Goal: Information Seeking & Learning: Learn about a topic

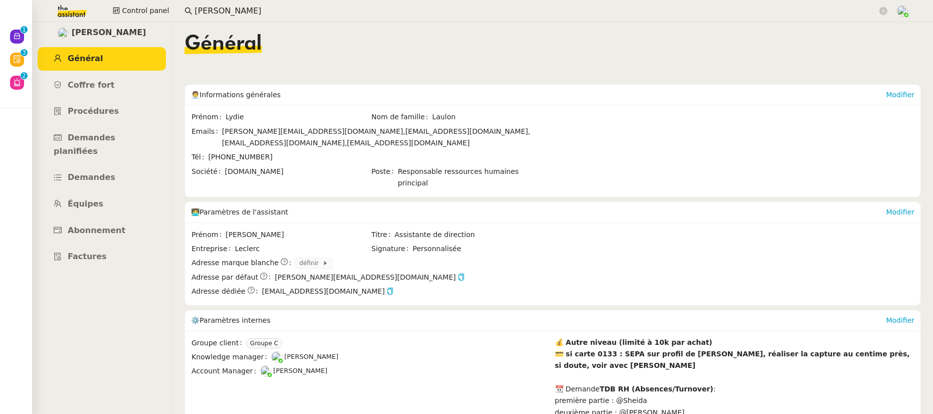
scroll to position [134, 0]
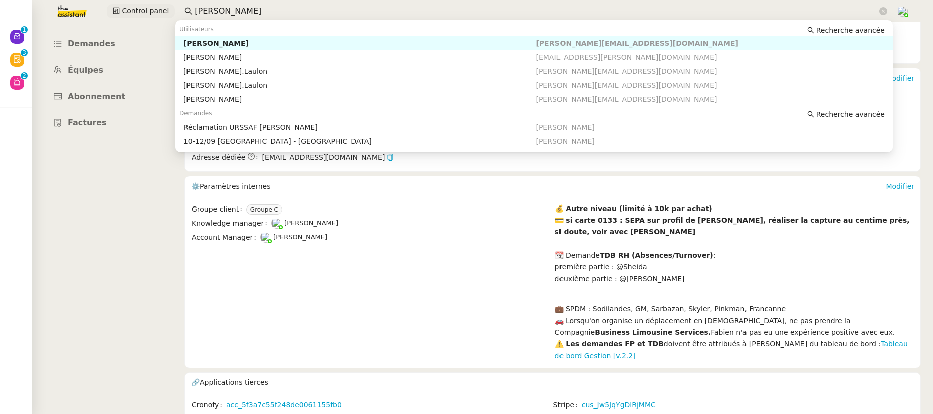
drag, startPoint x: 201, startPoint y: 11, endPoint x: 139, endPoint y: 10, distance: 61.7
click at [139, 10] on div "Control panel lydie lau" at bounding box center [466, 11] width 883 height 22
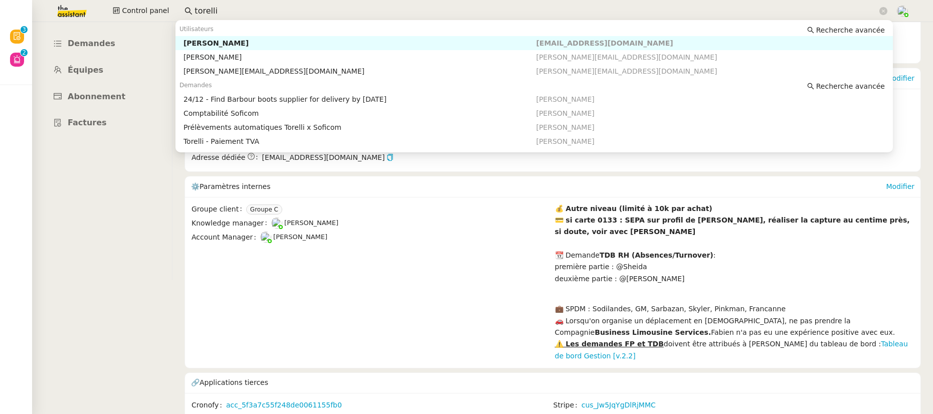
click at [222, 9] on input "torelli" at bounding box center [536, 12] width 683 height 14
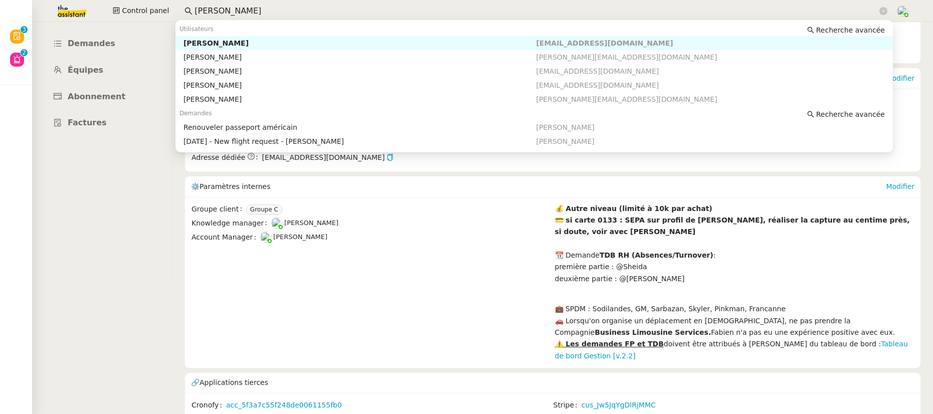
click at [243, 41] on div "Ashley Poniatowski" at bounding box center [360, 43] width 353 height 9
type input "ashley"
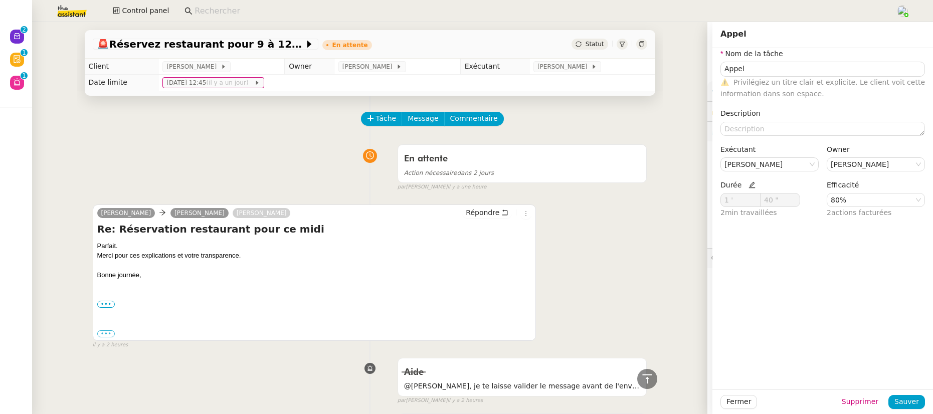
scroll to position [2027, 0]
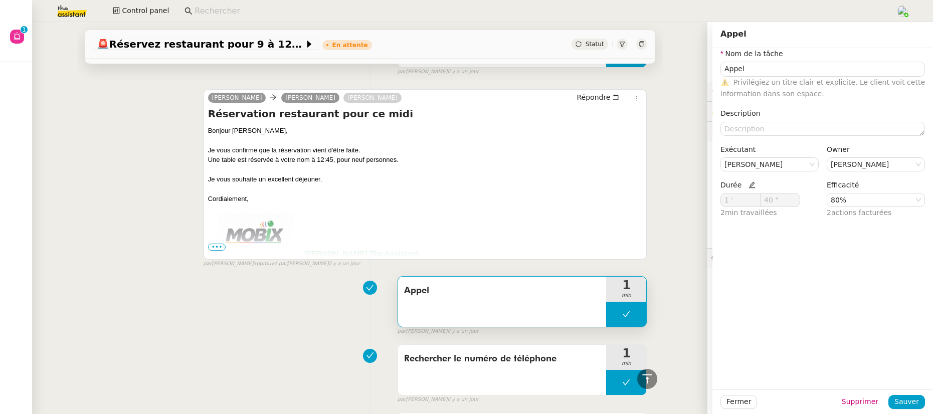
click at [217, 9] on input at bounding box center [540, 12] width 691 height 14
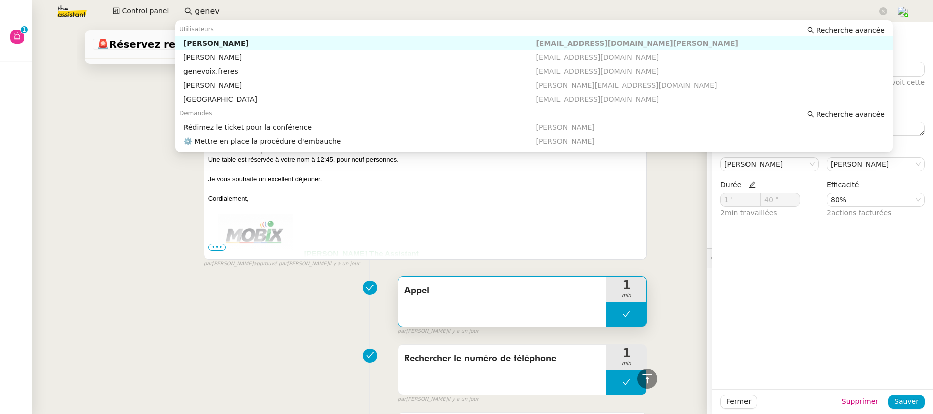
click at [241, 40] on div "[PERSON_NAME]" at bounding box center [360, 43] width 353 height 9
type input "genev"
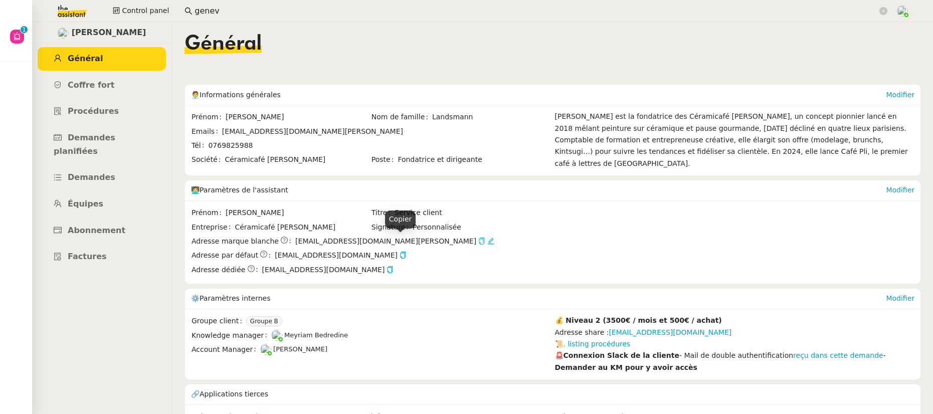
click at [479, 244] on icon "button" at bounding box center [482, 241] width 6 height 7
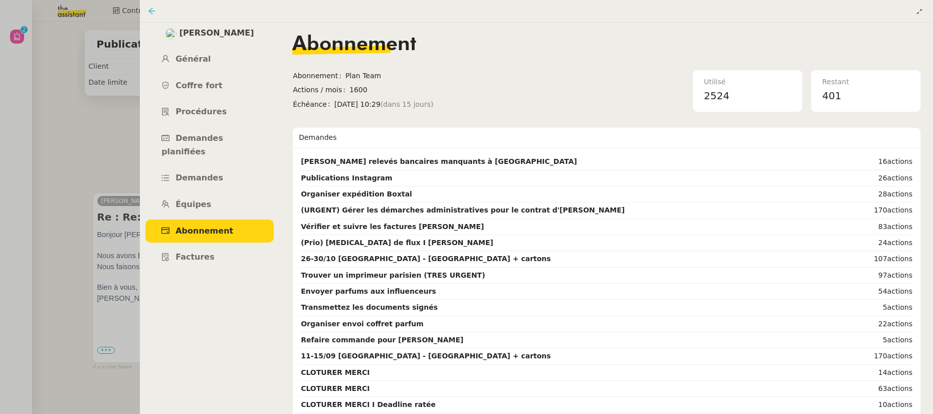
click at [151, 11] on icon at bounding box center [152, 11] width 8 height 8
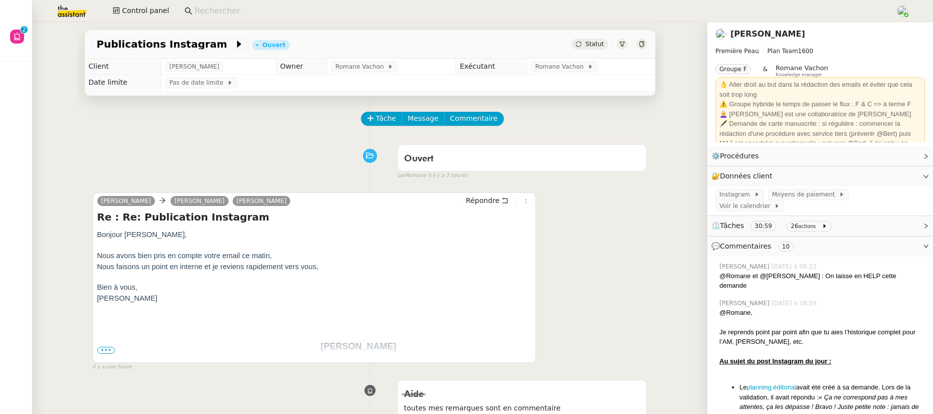
click at [237, 10] on input at bounding box center [540, 12] width 691 height 14
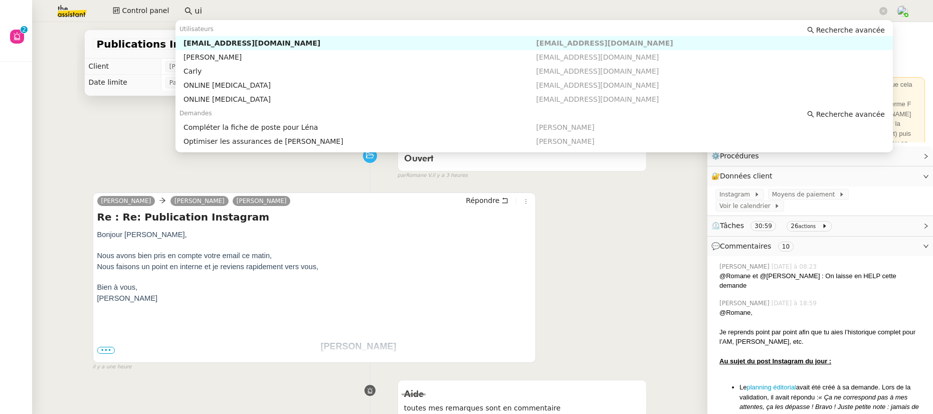
type input "u"
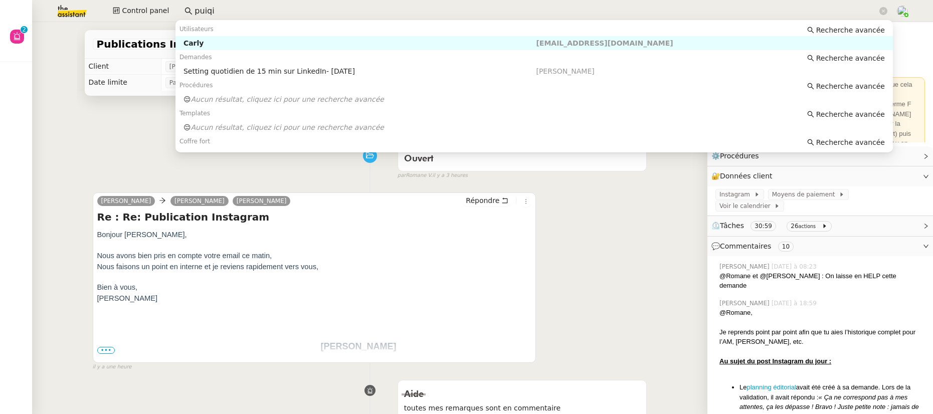
click at [200, 11] on input "puiqi" at bounding box center [536, 12] width 683 height 14
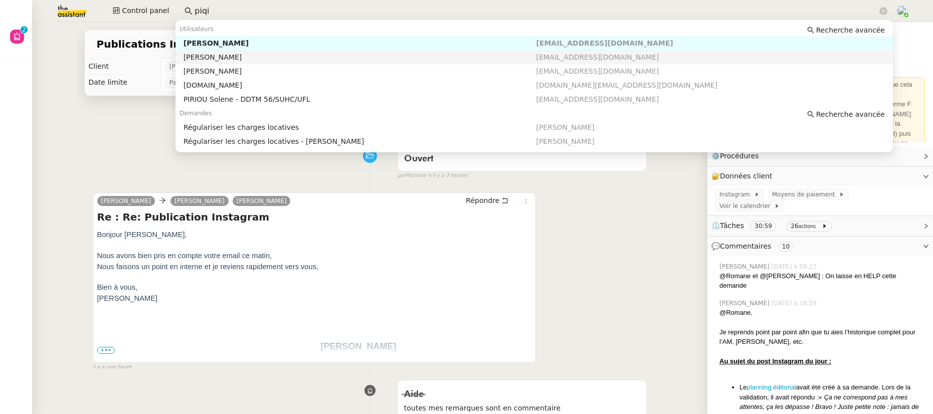
click at [233, 54] on div "[PERSON_NAME]" at bounding box center [360, 57] width 353 height 9
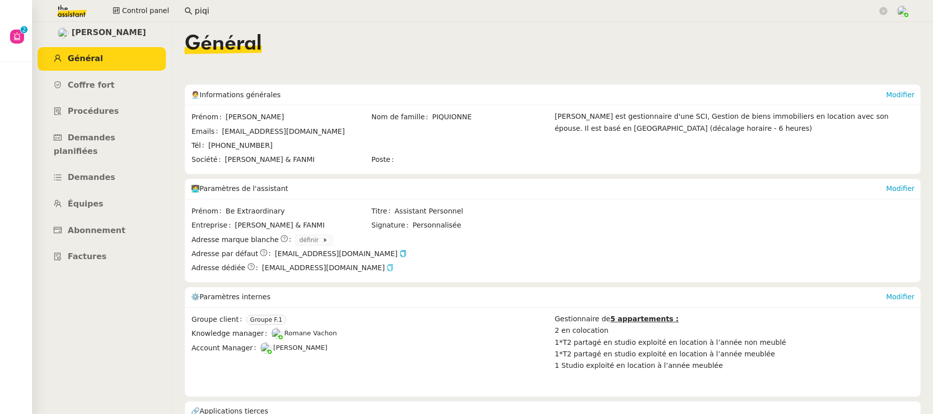
click at [394, 267] on icon "button" at bounding box center [390, 267] width 7 height 7
click at [359, 9] on input "piqi" at bounding box center [536, 12] width 683 height 14
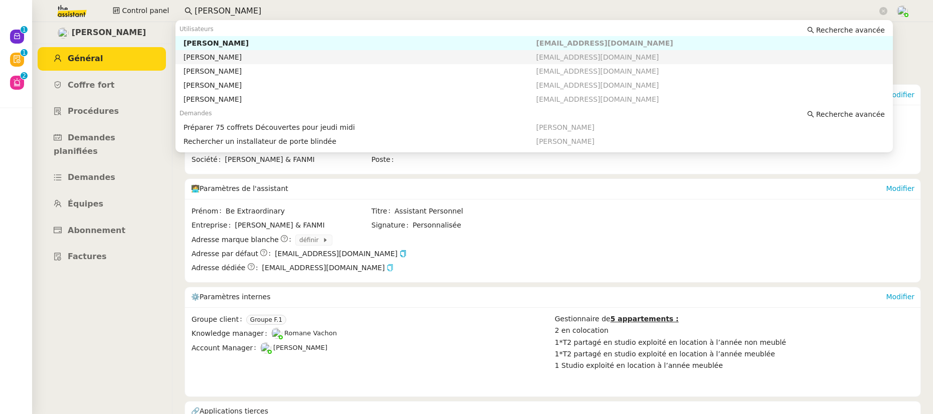
click at [241, 60] on div "[PERSON_NAME]" at bounding box center [360, 57] width 353 height 9
type input "pierre m"
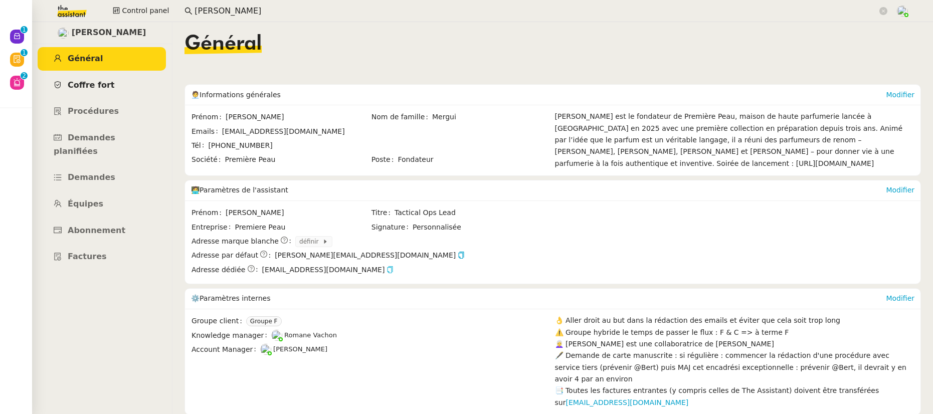
click at [99, 90] on link "Coffre fort" at bounding box center [102, 86] width 128 height 24
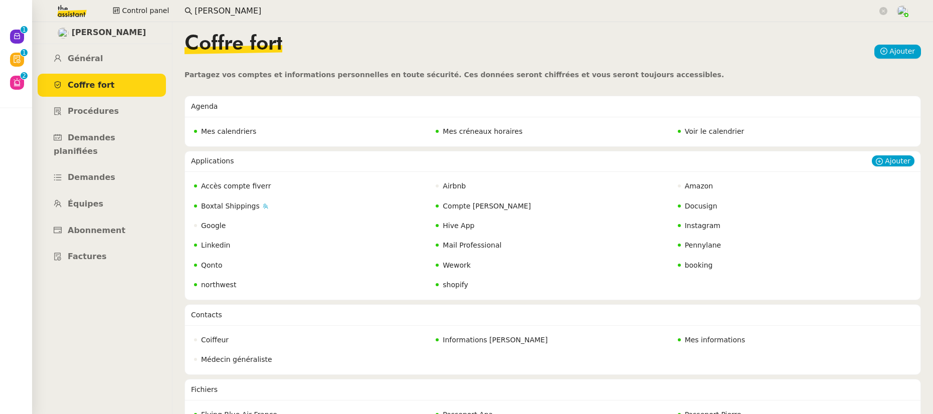
click at [216, 264] on span "Qonto" at bounding box center [212, 265] width 22 height 8
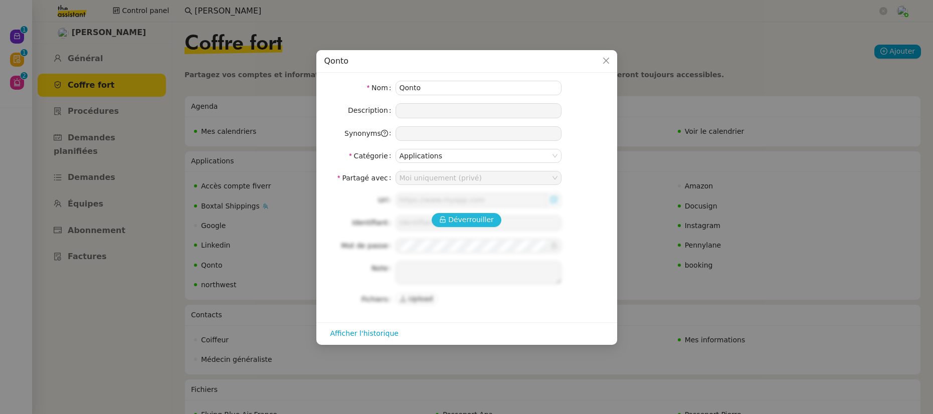
click at [445, 217] on icon at bounding box center [442, 219] width 7 height 7
type input "https://app.qonto.com/signin"
type input "[EMAIL_ADDRESS][DOMAIN_NAME]"
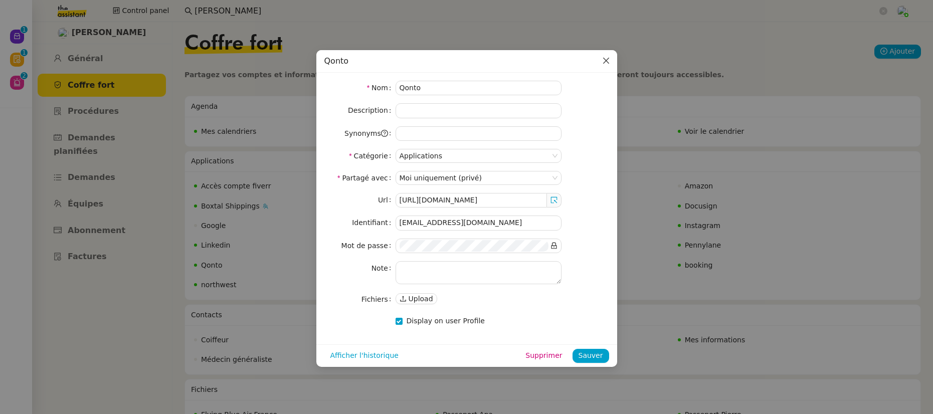
click at [609, 64] on icon "Close" at bounding box center [606, 61] width 8 height 8
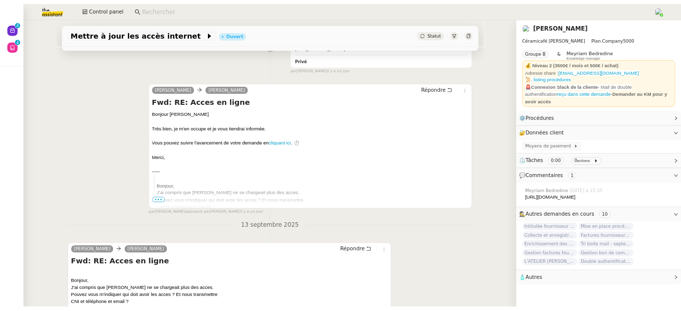
scroll to position [138, 0]
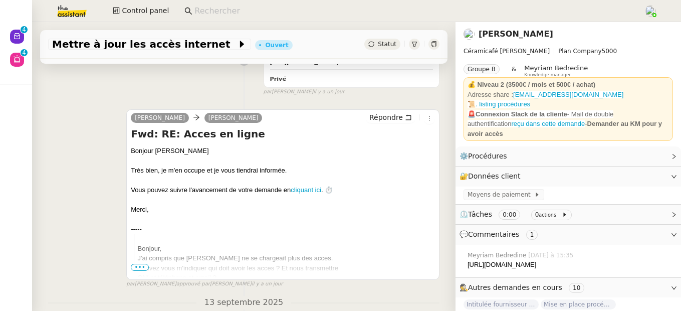
click at [263, 18] on nz-input-group at bounding box center [410, 11] width 462 height 15
click at [259, 12] on input at bounding box center [414, 12] width 439 height 14
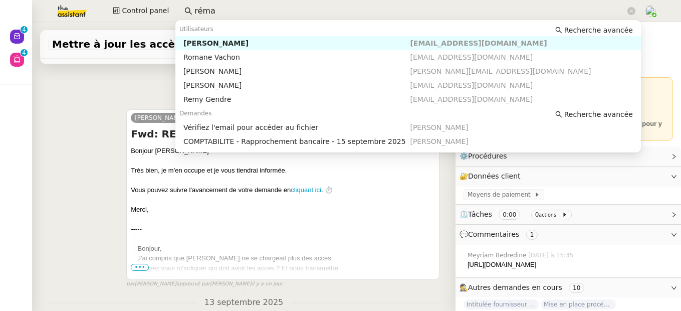
click at [234, 43] on div "[PERSON_NAME]" at bounding box center [297, 43] width 227 height 9
type input "réma"
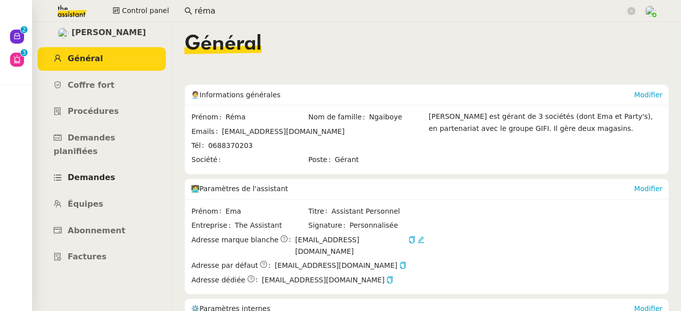
click at [88, 173] on span "Demandes" at bounding box center [92, 178] width 48 height 10
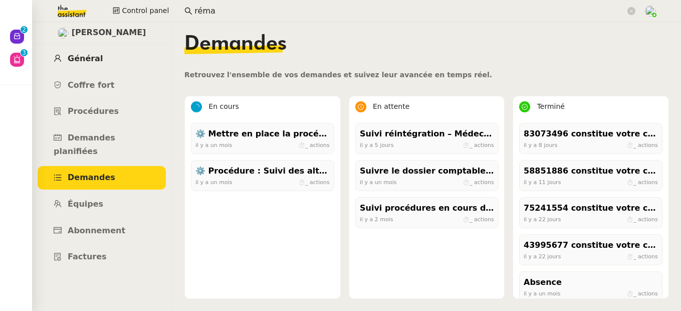
click at [79, 61] on span "Général" at bounding box center [85, 59] width 35 height 10
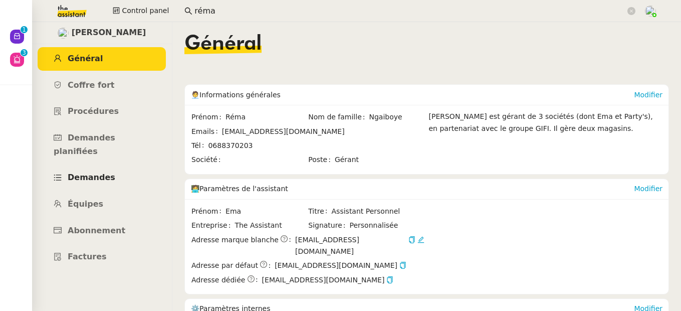
click at [103, 173] on span "Demandes" at bounding box center [92, 178] width 48 height 10
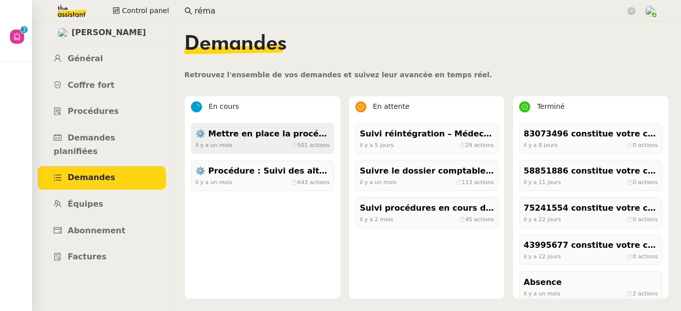
click at [268, 147] on div "[DATE] ⏱ 501 actions" at bounding box center [263, 144] width 134 height 9
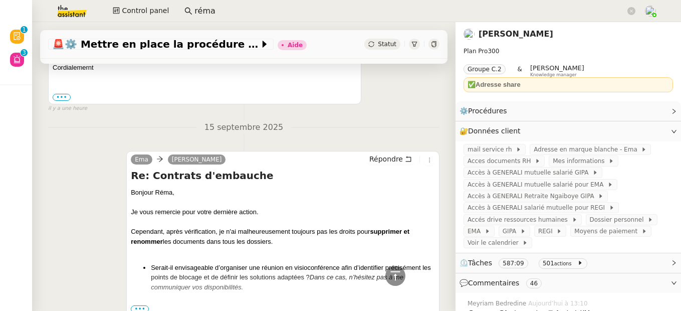
scroll to position [1009, 0]
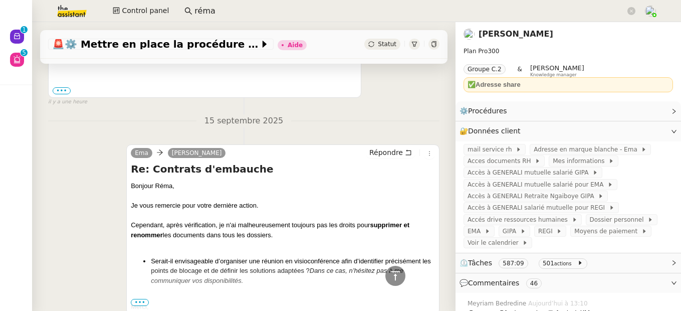
click at [500, 32] on link "Réma Ngaiboye" at bounding box center [516, 34] width 75 height 10
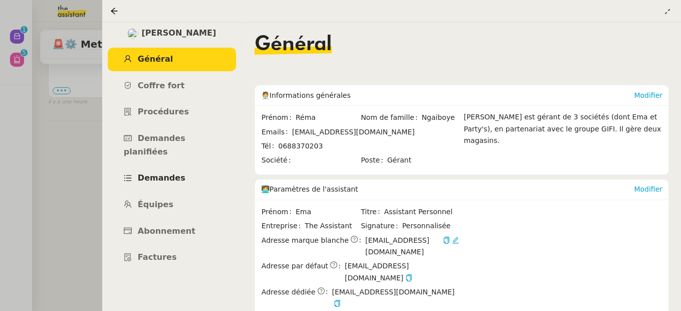
click at [174, 173] on span "Demandes" at bounding box center [162, 178] width 48 height 10
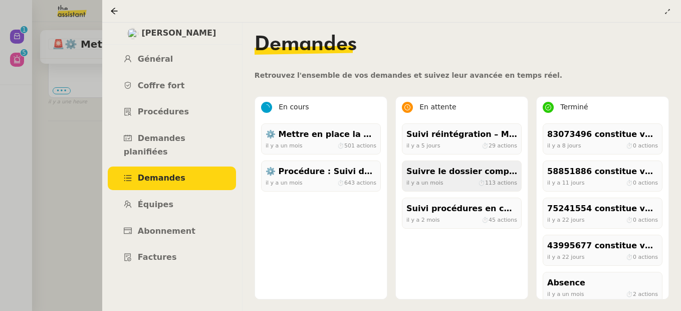
click at [466, 179] on div "il y a un mois ⏱ 113 actions" at bounding box center [462, 182] width 111 height 9
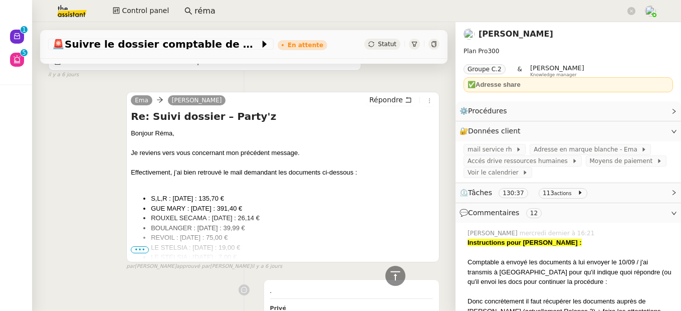
scroll to position [1426, 0]
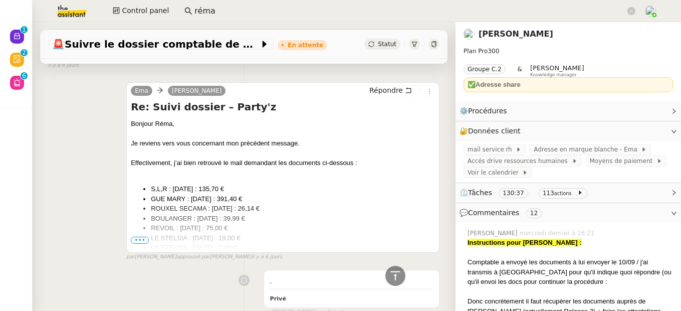
click at [479, 35] on link "[PERSON_NAME]" at bounding box center [516, 34] width 75 height 10
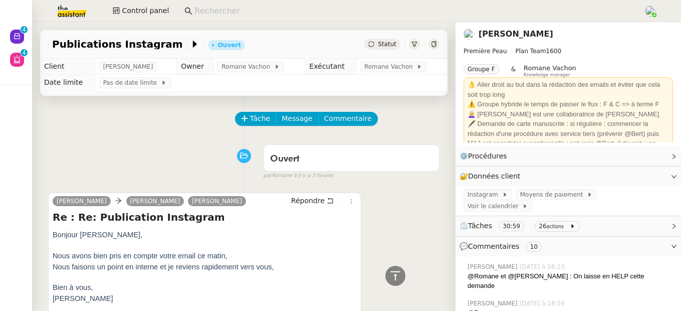
scroll to position [2441, 0]
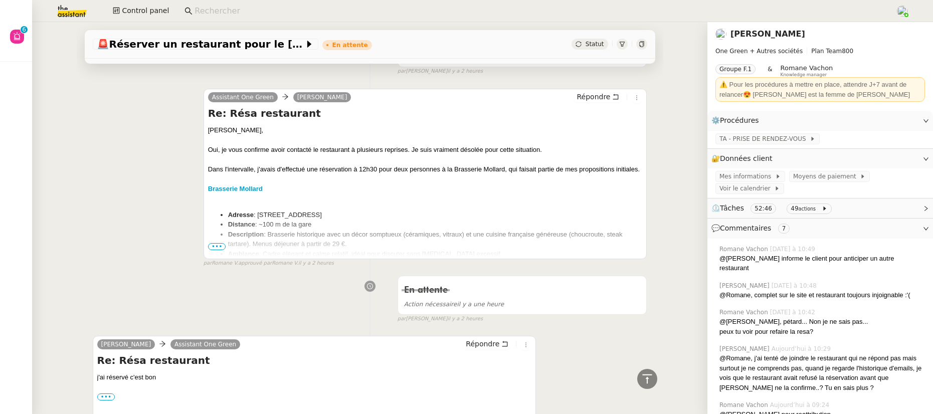
scroll to position [165, 0]
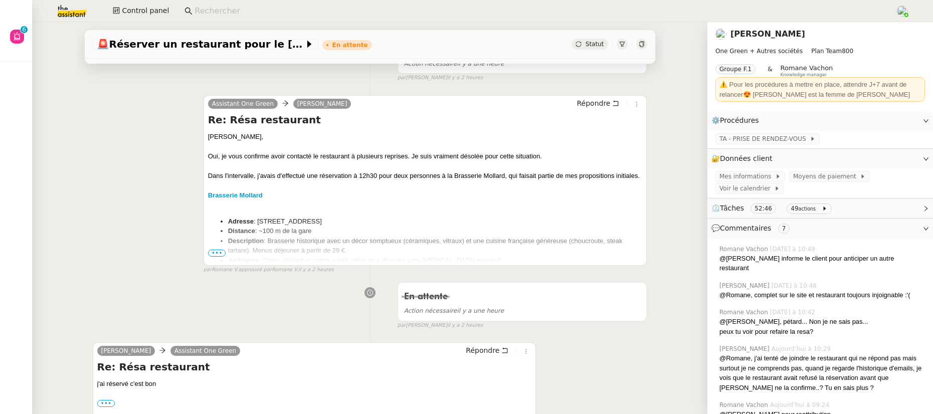
click at [215, 255] on span "•••" at bounding box center [217, 253] width 18 height 7
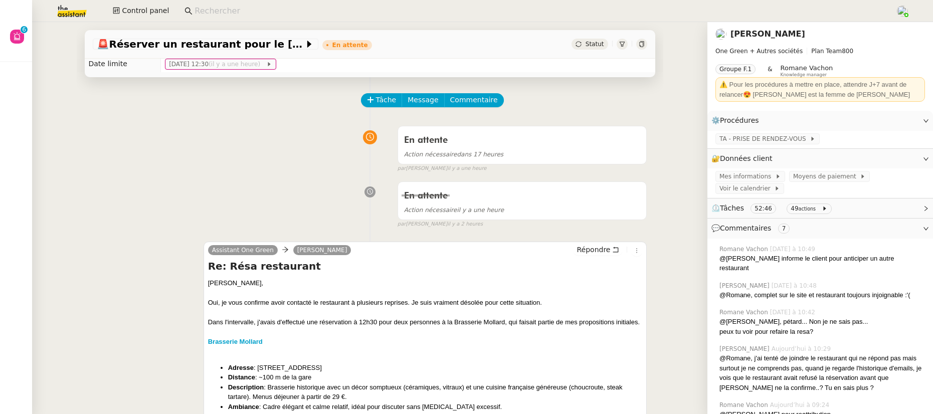
scroll to position [0, 0]
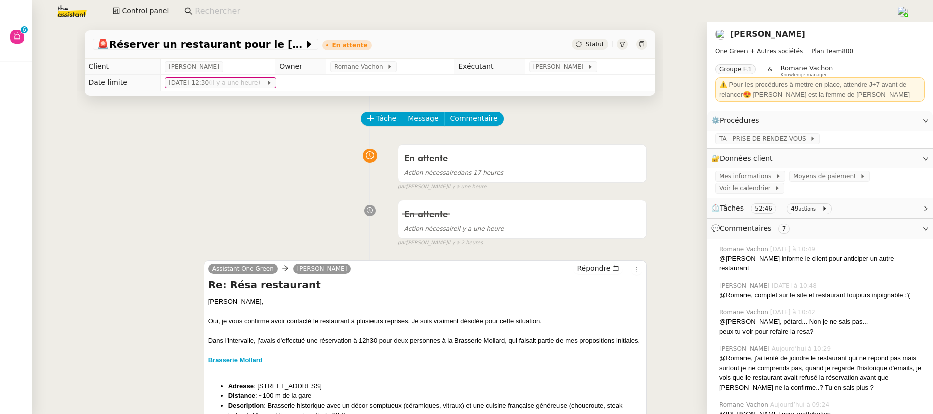
click at [739, 36] on link "[PERSON_NAME]" at bounding box center [768, 34] width 75 height 10
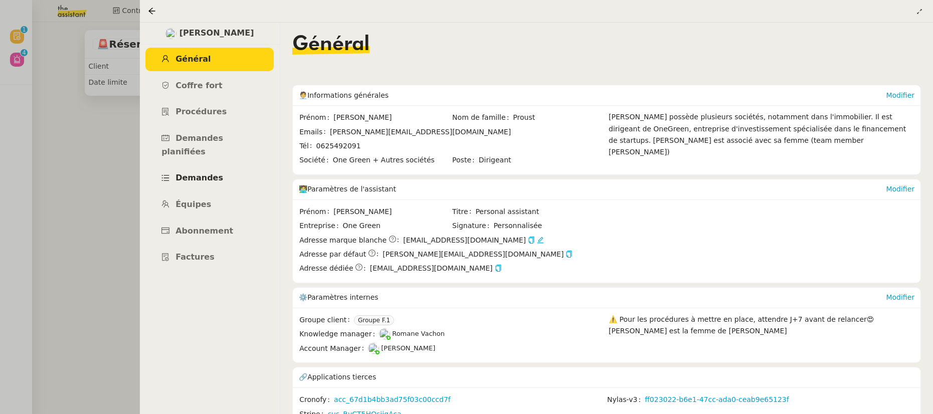
click at [204, 171] on link "Demandes" at bounding box center [209, 178] width 128 height 24
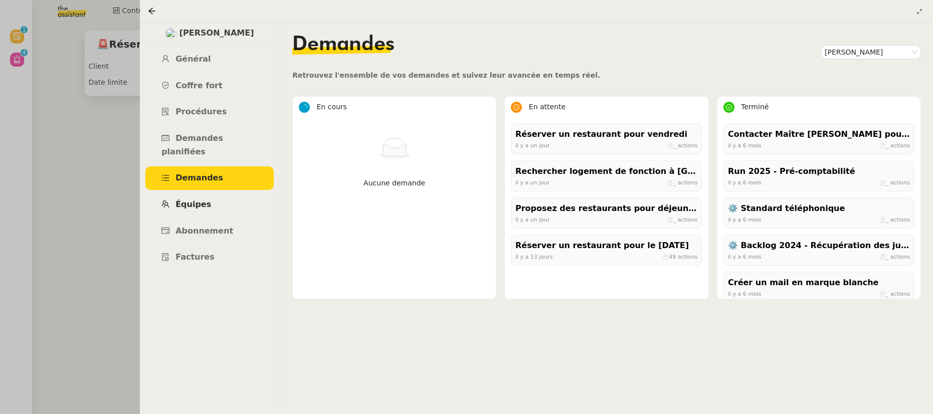
click at [198, 197] on link "Équipes" at bounding box center [209, 205] width 128 height 24
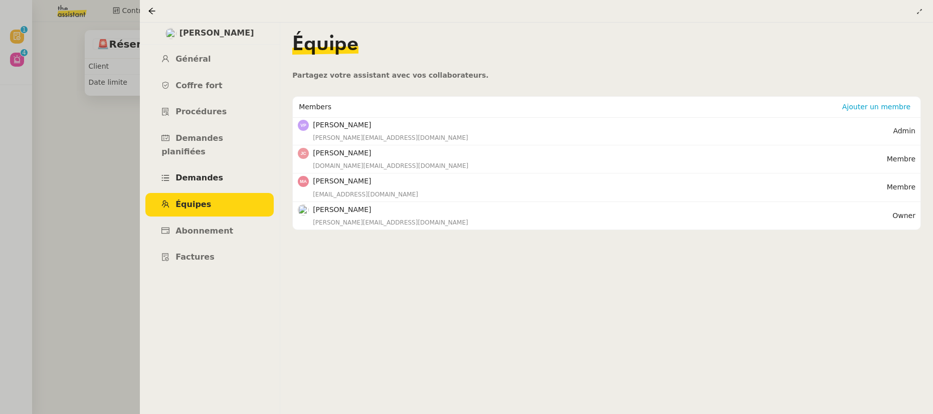
click at [198, 173] on span "Demandes" at bounding box center [200, 178] width 48 height 10
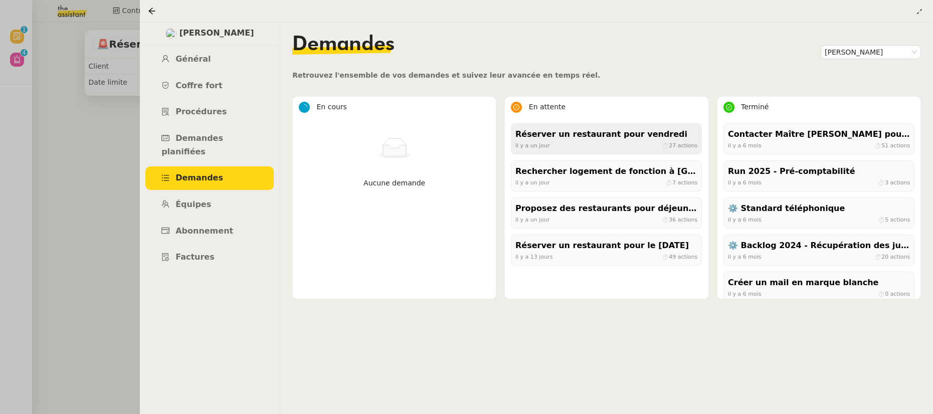
click at [567, 137] on div "Réserver un restaurant pour vendredi" at bounding box center [607, 135] width 182 height 14
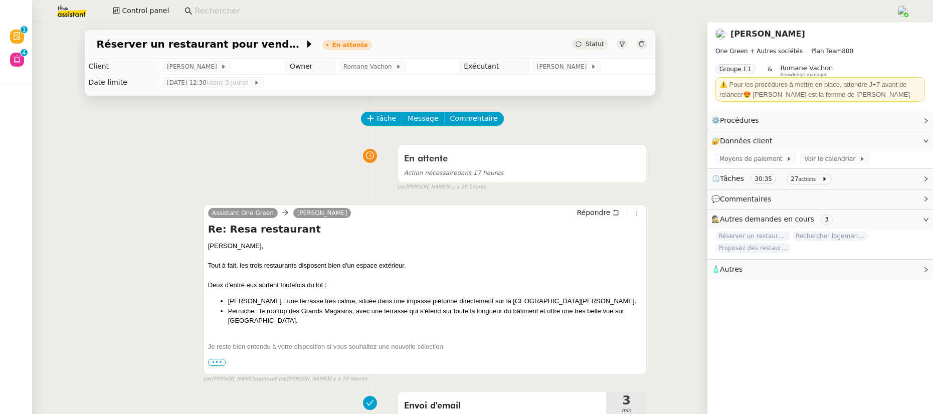
click at [744, 36] on link "[PERSON_NAME]" at bounding box center [768, 34] width 75 height 10
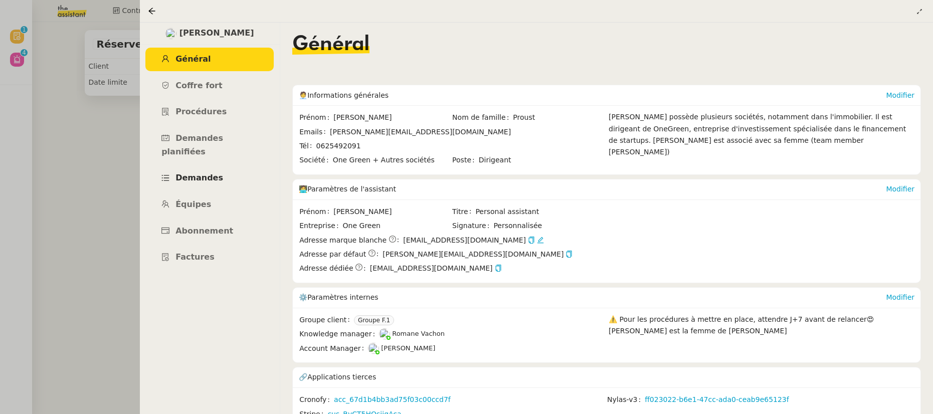
click at [195, 170] on link "Demandes" at bounding box center [209, 178] width 128 height 24
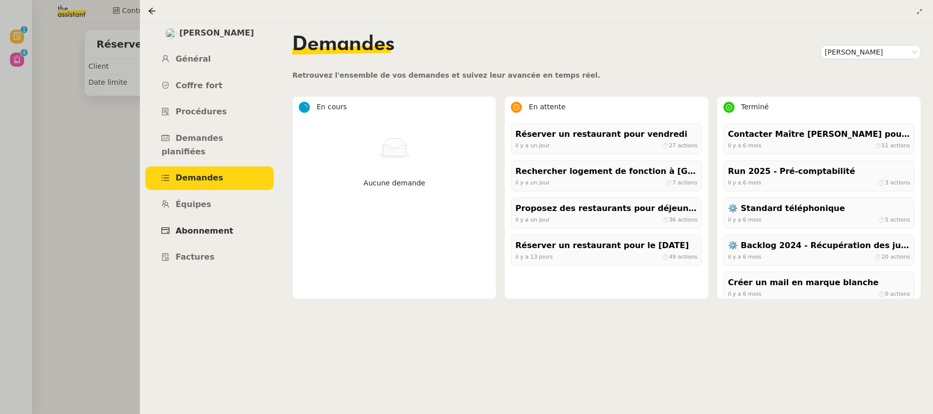
click at [192, 226] on span "Abonnement" at bounding box center [205, 231] width 58 height 10
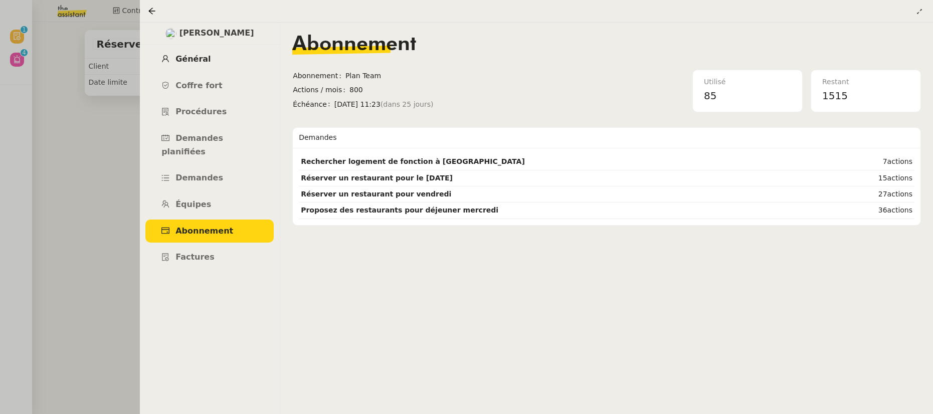
click at [197, 65] on link "Général" at bounding box center [209, 60] width 128 height 24
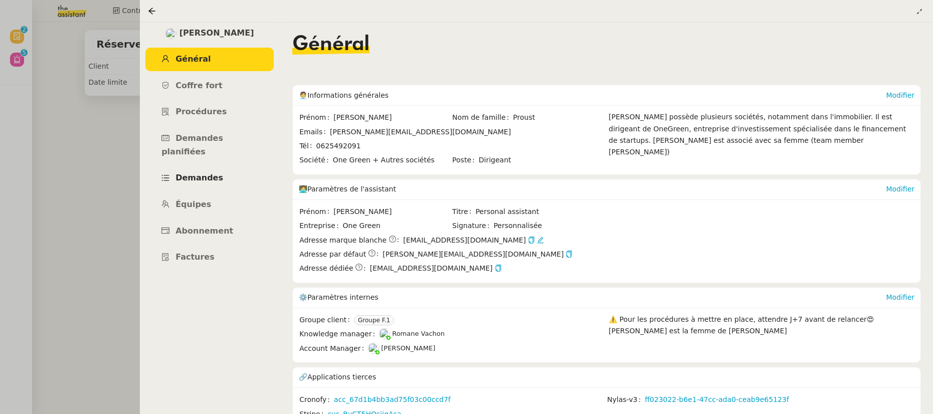
click at [202, 173] on span "Demandes" at bounding box center [200, 178] width 48 height 10
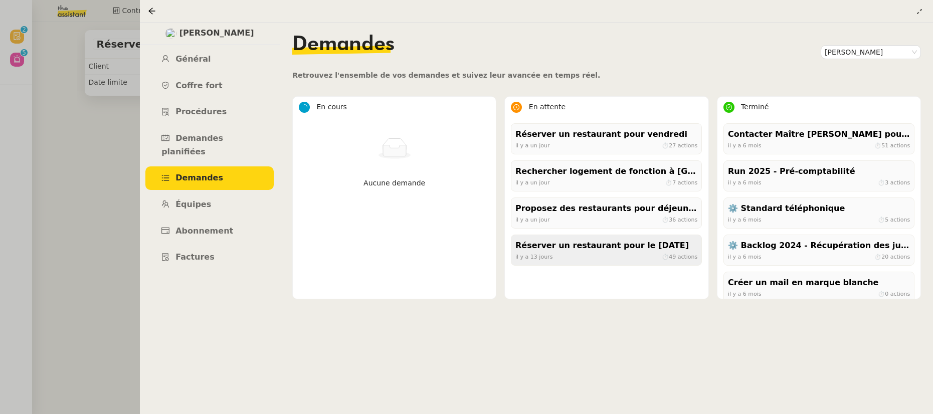
click at [599, 251] on div "Réserver un restaurant pour le [DATE]" at bounding box center [607, 246] width 182 height 14
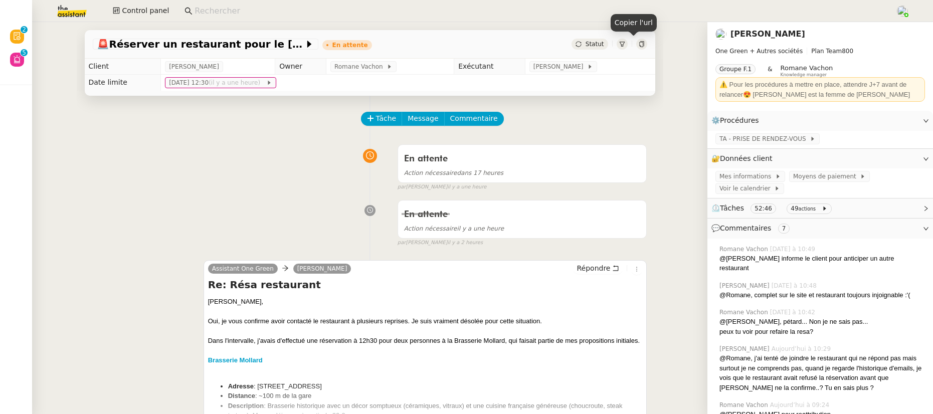
click at [639, 46] on icon at bounding box center [642, 44] width 6 height 6
click at [853, 208] on span "⏲️ Tâches 52:46 49 actions" at bounding box center [813, 209] width 202 height 12
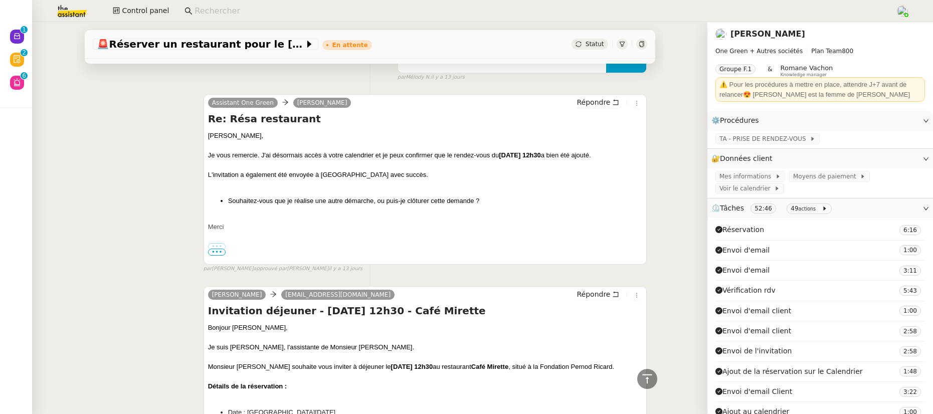
click at [745, 33] on link "[PERSON_NAME]" at bounding box center [768, 34] width 75 height 10
click at [745, 33] on nz-layout "Nouveau 0 1 2 3 4 5 6 7 8 9 Révision 0 1 2 3 4 5 6 7 8 9 Aide 0 1 2 3 4 5 6 7 8…" at bounding box center [466, 207] width 933 height 414
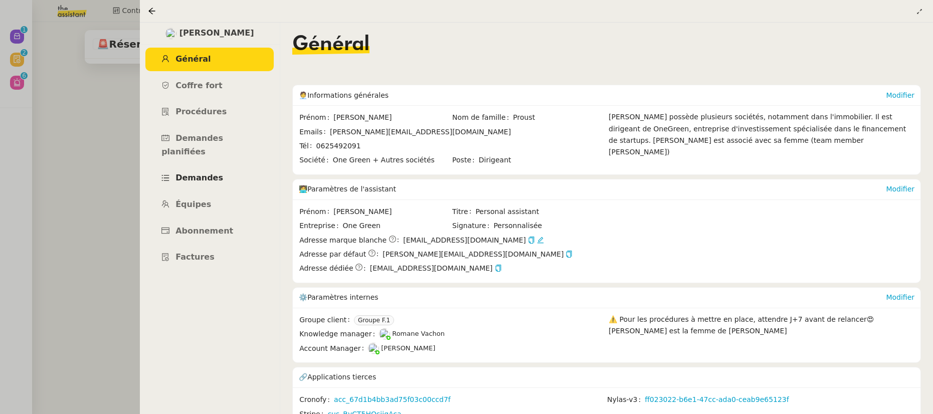
click at [194, 173] on span "Demandes" at bounding box center [200, 178] width 48 height 10
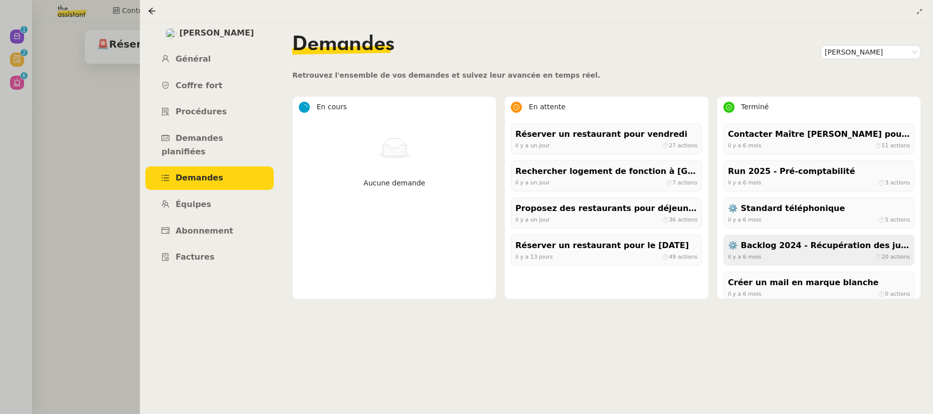
click at [779, 255] on div "il y a 6 mois ⏱ 20 actions" at bounding box center [819, 256] width 182 height 9
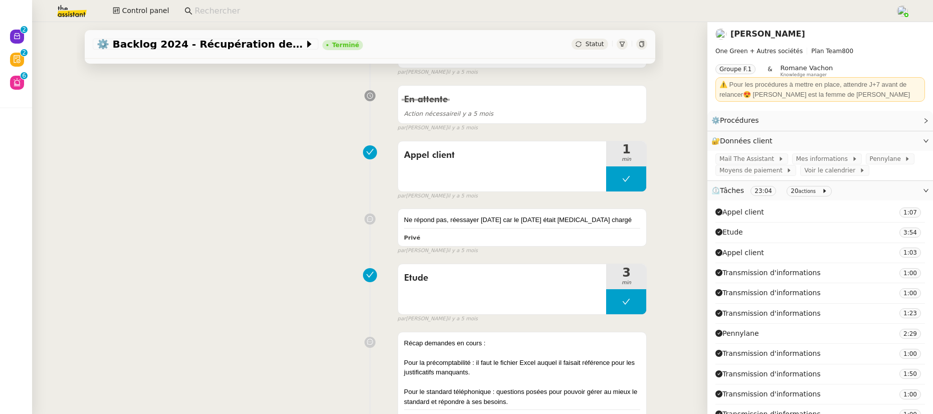
scroll to position [669, 0]
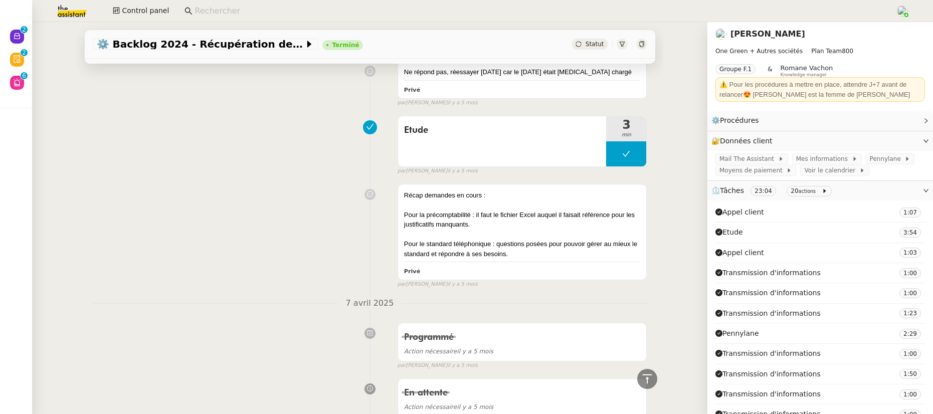
click at [731, 36] on link "[PERSON_NAME]" at bounding box center [768, 34] width 75 height 10
click at [731, 36] on nz-layout "Nouveau 0 1 2 3 4 5 6 7 8 9 Révision 0 1 2 3 4 5 6 7 8 9 Aide 0 1 2 3 4 5 6 7 8…" at bounding box center [466, 207] width 933 height 414
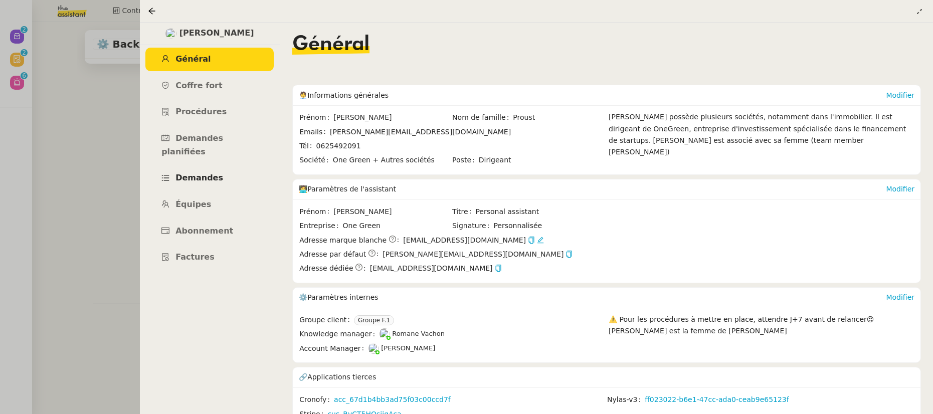
click at [201, 173] on span "Demandes" at bounding box center [200, 178] width 48 height 10
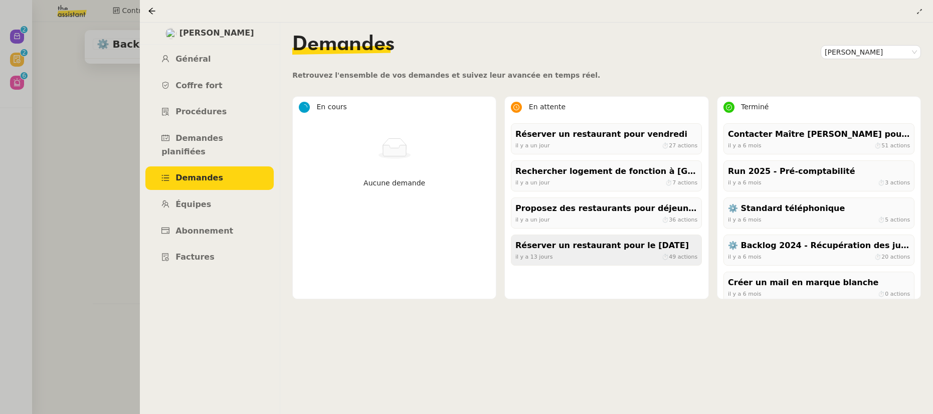
click at [536, 254] on span "il y a 13 jours" at bounding box center [534, 256] width 37 height 9
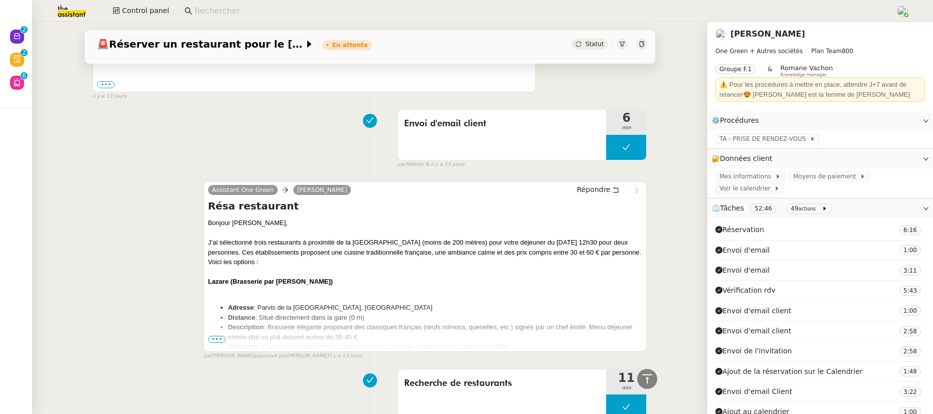
scroll to position [4813, 0]
click at [212, 342] on span "•••" at bounding box center [217, 338] width 18 height 7
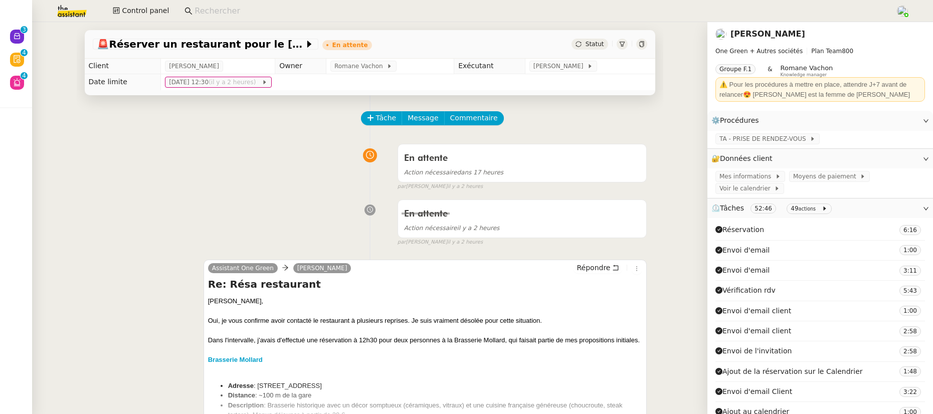
scroll to position [0, 0]
click at [639, 44] on icon at bounding box center [642, 44] width 6 height 6
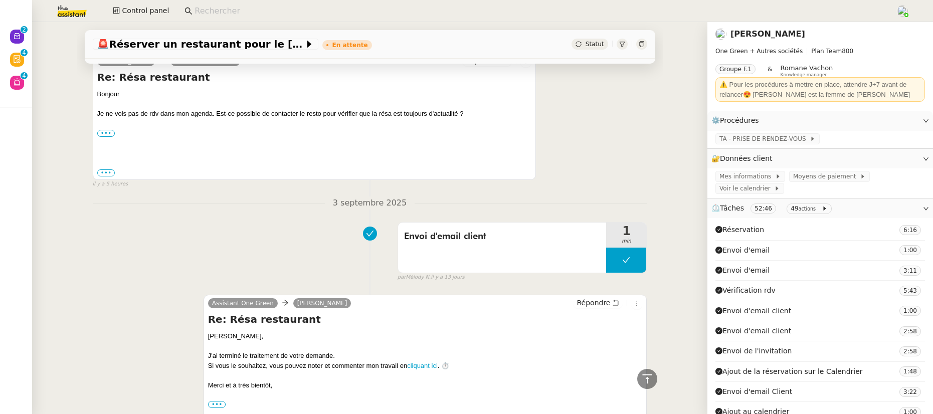
scroll to position [2188, 0]
click at [639, 43] on icon at bounding box center [642, 44] width 6 height 6
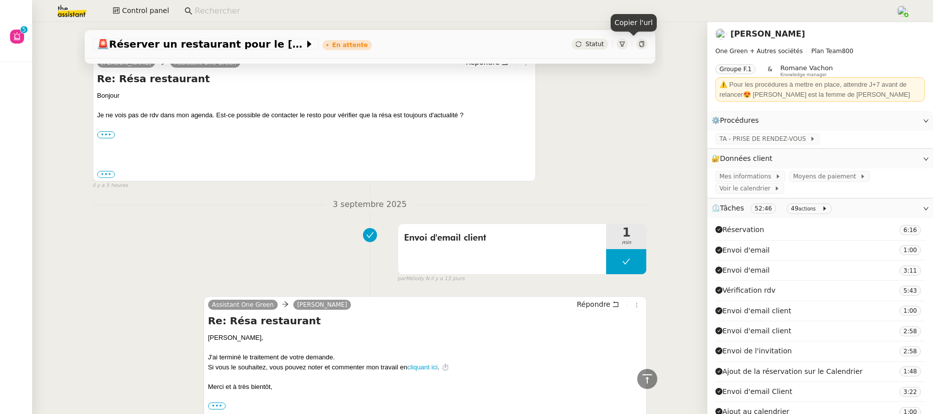
click at [223, 8] on input at bounding box center [540, 12] width 691 height 14
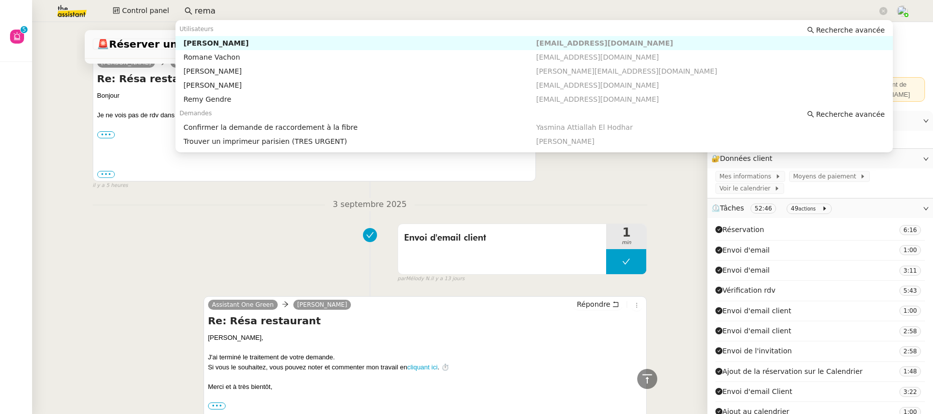
click at [237, 44] on div "Réma Ngaiboye" at bounding box center [360, 43] width 353 height 9
type input "rema"
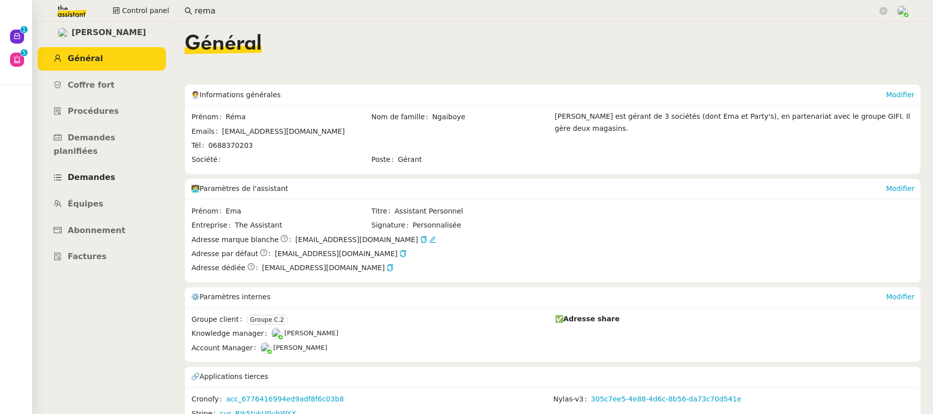
click at [93, 173] on span "Demandes" at bounding box center [92, 178] width 48 height 10
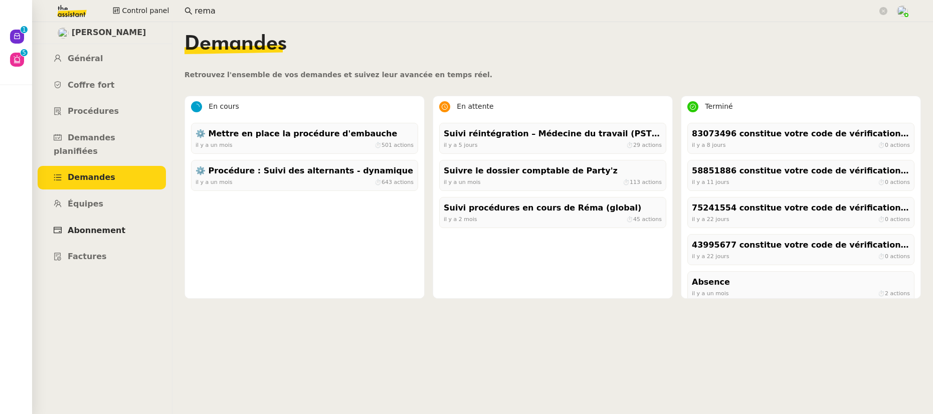
click at [81, 226] on span "Abonnement" at bounding box center [97, 231] width 58 height 10
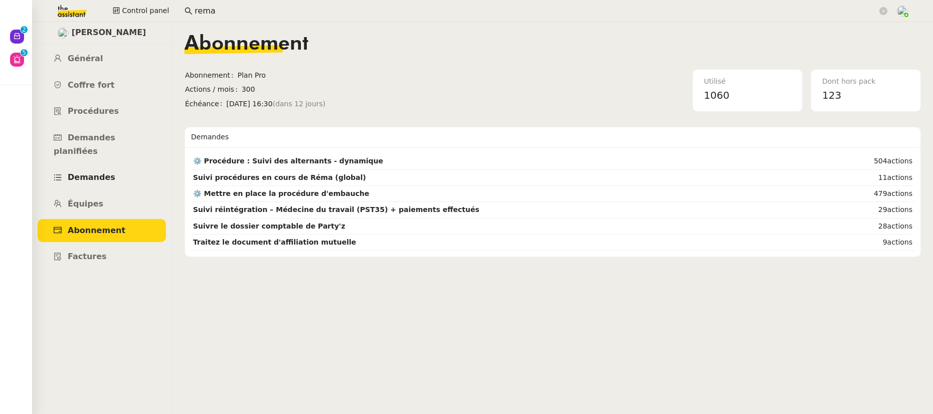
click at [119, 167] on link "Demandes" at bounding box center [102, 178] width 128 height 24
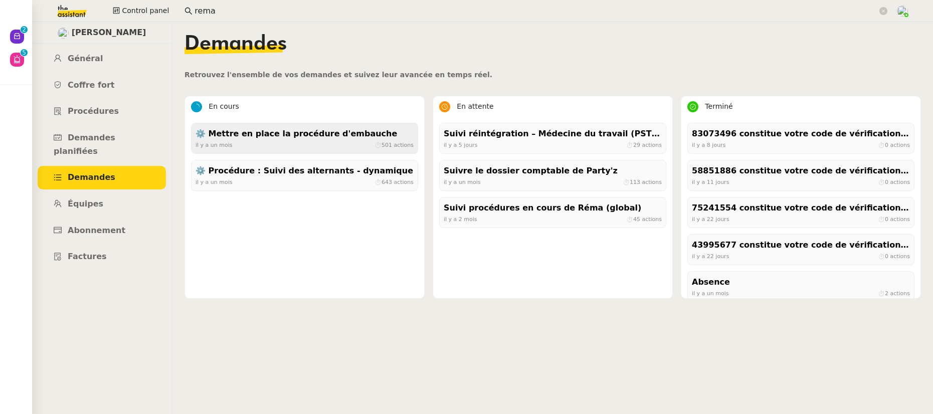
click at [305, 148] on div "il y a un mois ⏱ 501 actions" at bounding box center [305, 144] width 218 height 9
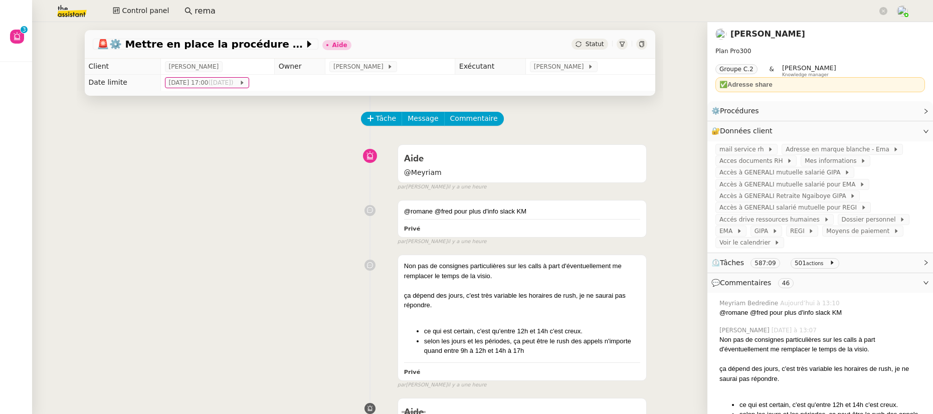
click at [743, 35] on link "Réma Ngaiboye" at bounding box center [768, 34] width 75 height 10
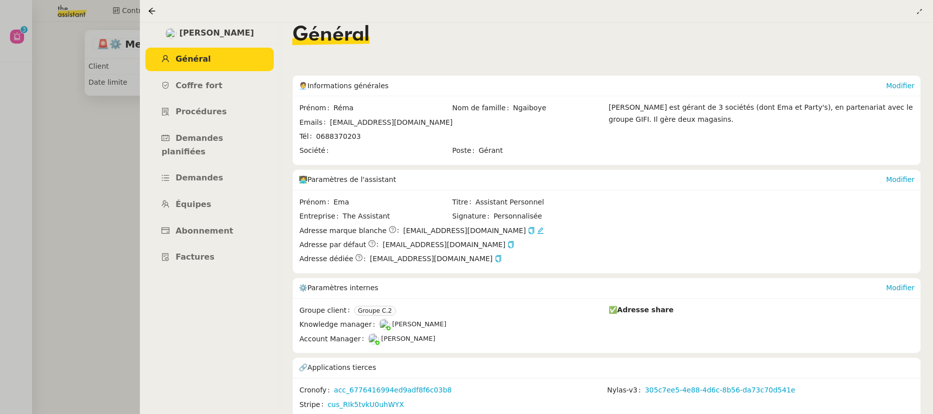
scroll to position [25, 0]
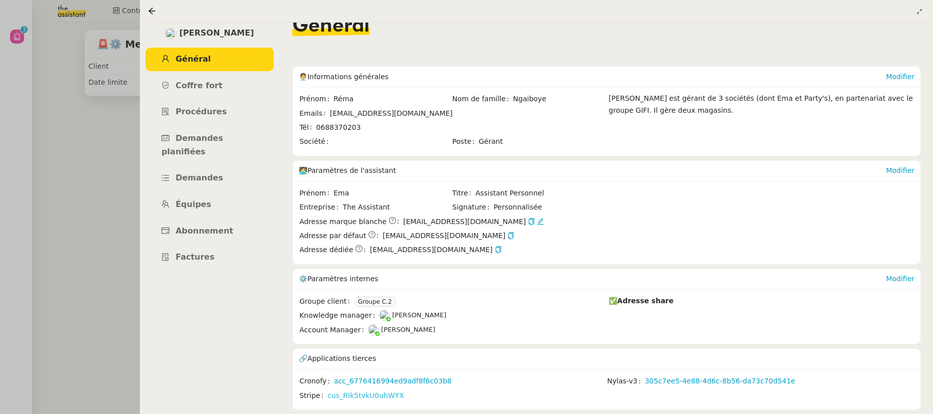
click at [389, 391] on link "cus_RIk5tvkU0uhWYX" at bounding box center [365, 396] width 77 height 12
click at [215, 226] on span "Abonnement" at bounding box center [205, 231] width 58 height 10
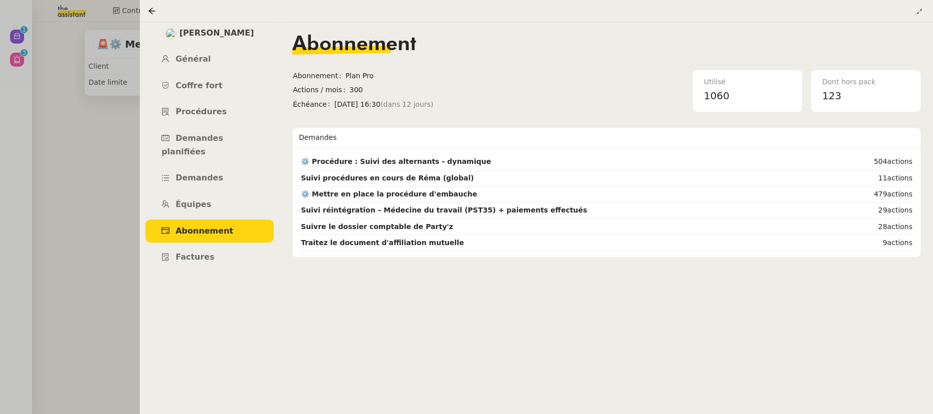
click at [17, 61] on div at bounding box center [466, 207] width 933 height 414
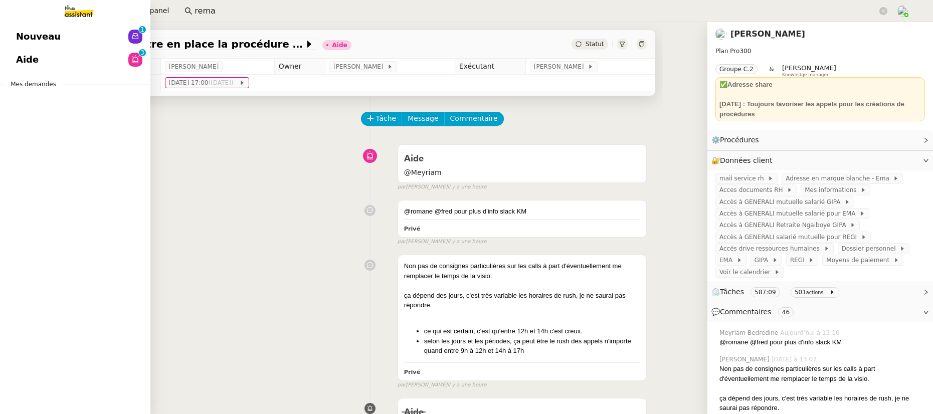
click at [17, 61] on span "Aide" at bounding box center [27, 59] width 23 height 15
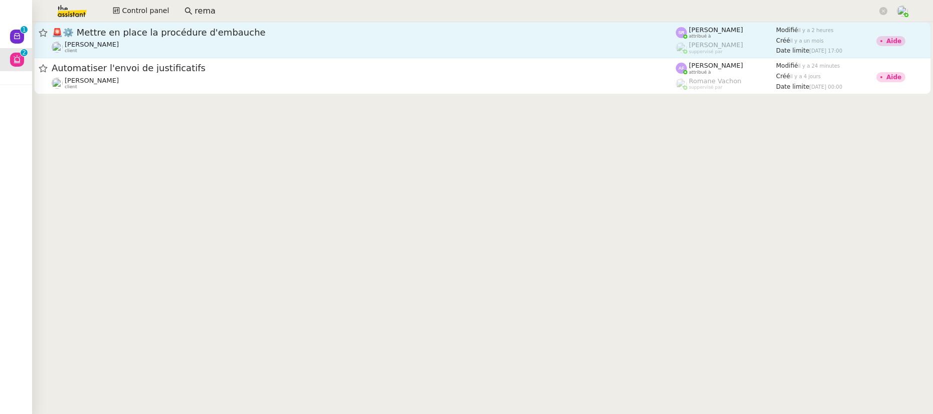
click at [102, 49] on div "Réma Ngaiboye client" at bounding box center [92, 47] width 54 height 13
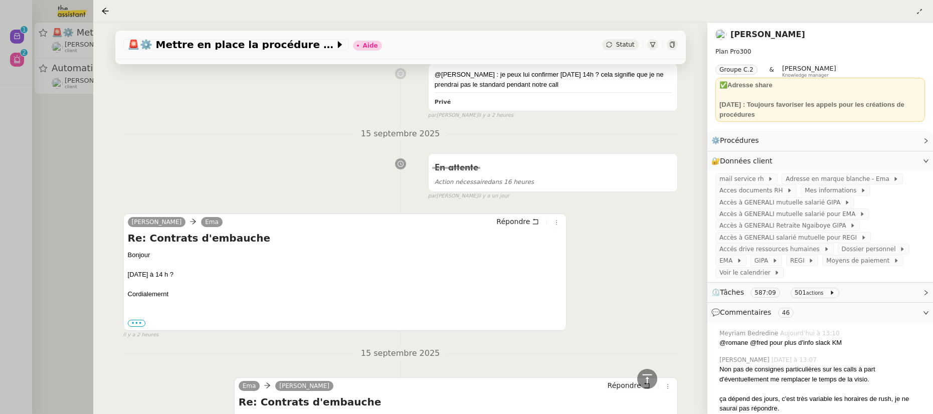
scroll to position [720, 0]
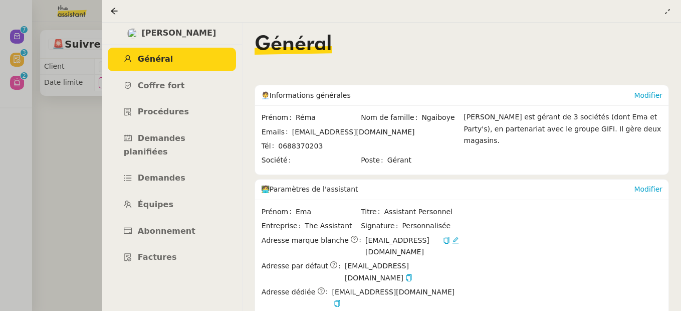
scroll to position [1426, 0]
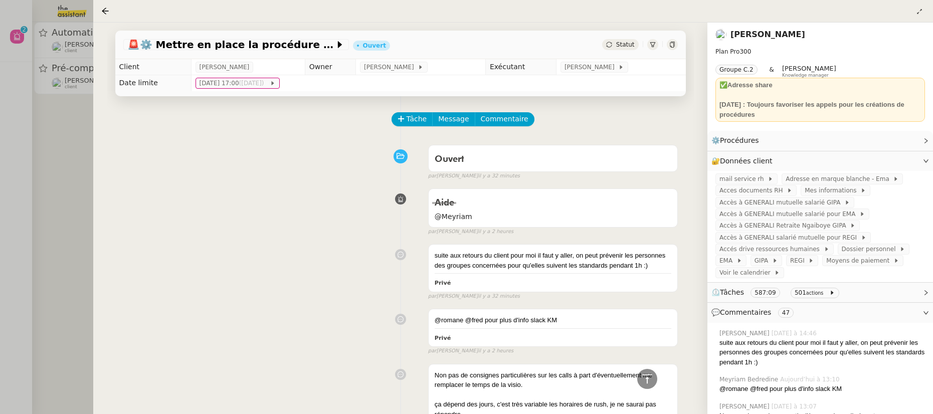
scroll to position [828, 0]
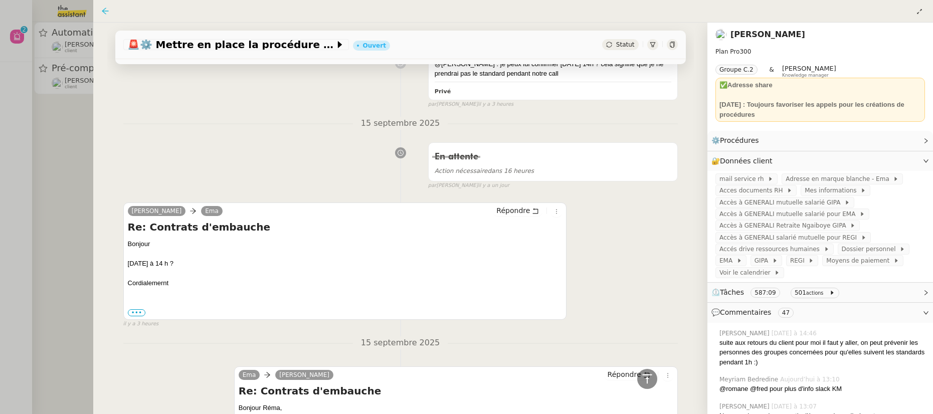
click at [107, 11] on icon at bounding box center [105, 11] width 7 height 7
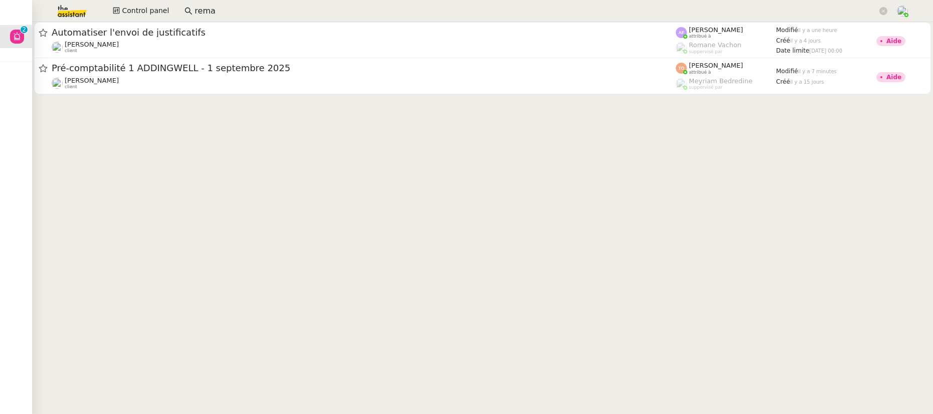
click at [221, 13] on input "rema" at bounding box center [536, 12] width 683 height 14
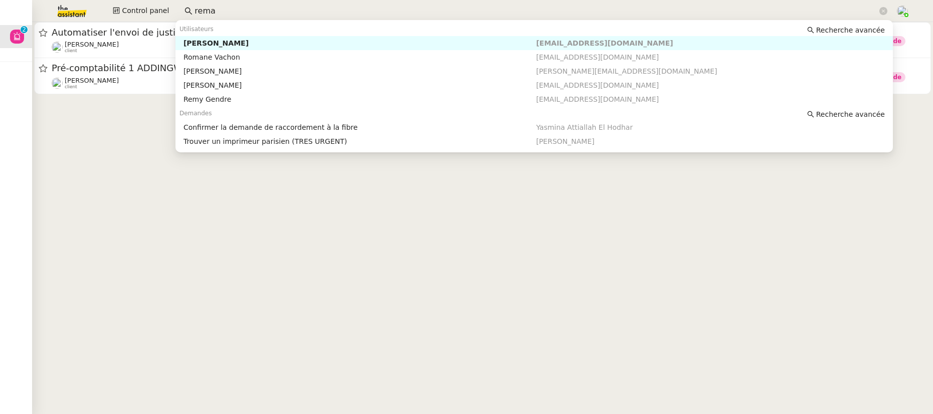
drag, startPoint x: 221, startPoint y: 13, endPoint x: 183, endPoint y: 12, distance: 38.1
click at [183, 12] on nz-input-group "rema" at bounding box center [536, 11] width 714 height 15
click at [219, 42] on div "Réma Ngaiboye" at bounding box center [360, 43] width 353 height 9
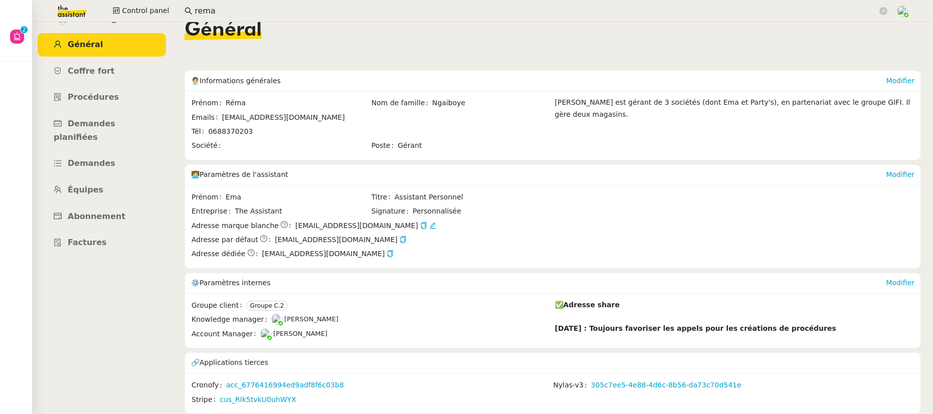
scroll to position [20, 0]
click at [235, 398] on link "cus_RIk5tvkU0uhWYX" at bounding box center [258, 400] width 77 height 12
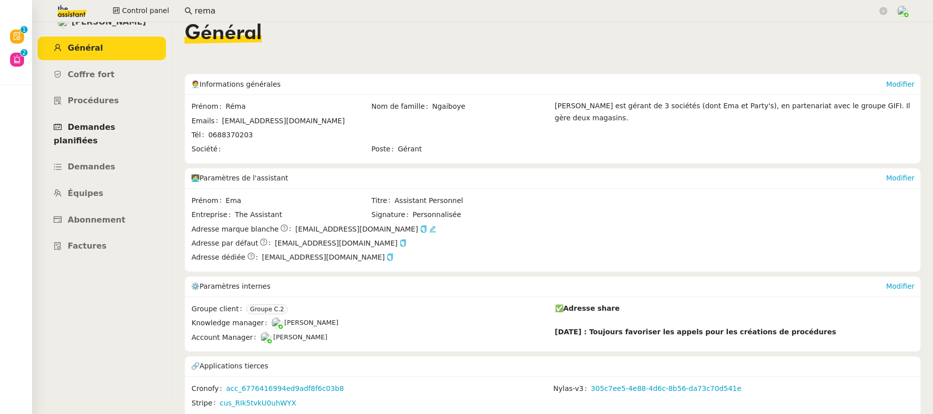
scroll to position [0, 0]
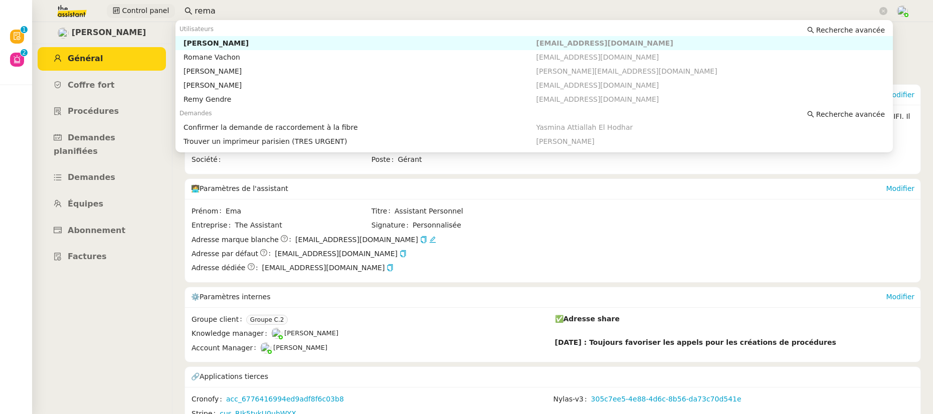
drag, startPoint x: 212, startPoint y: 8, endPoint x: 164, endPoint y: 8, distance: 47.6
click at [164, 8] on div "Control panel rema" at bounding box center [466, 11] width 883 height 22
click at [214, 10] on input "rema" at bounding box center [536, 12] width 683 height 14
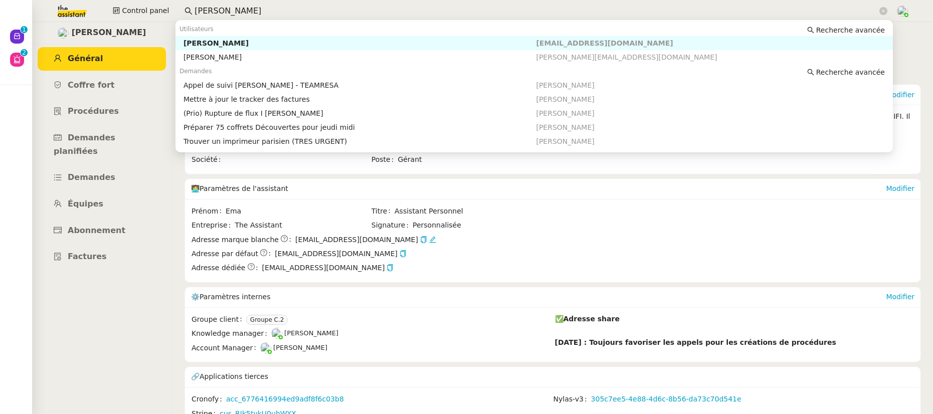
click at [207, 41] on div "Pierre Mergui" at bounding box center [360, 43] width 353 height 9
type input "pierre merg"
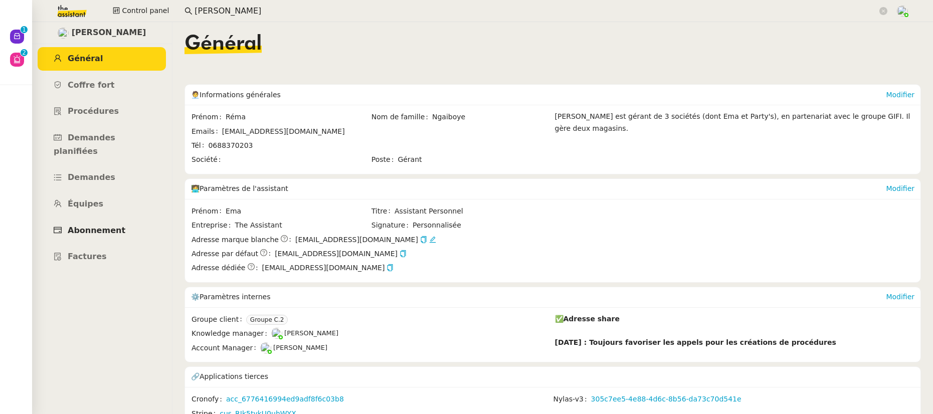
click at [101, 223] on link "Abonnement" at bounding box center [102, 231] width 128 height 24
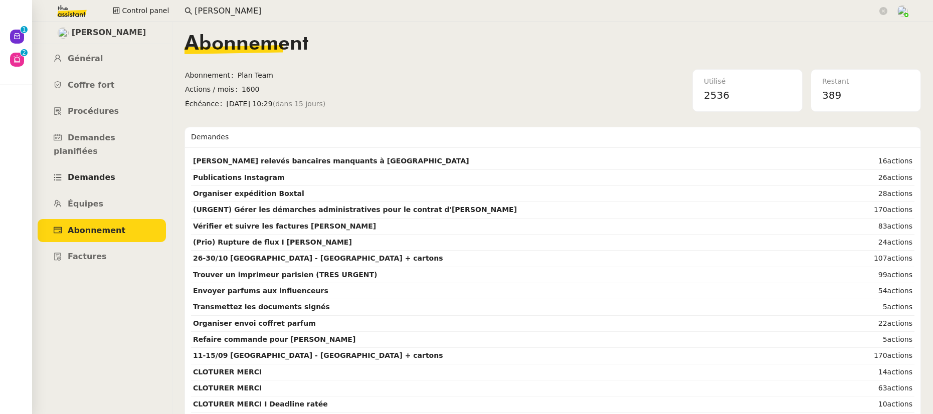
click at [112, 166] on link "Demandes" at bounding box center [102, 178] width 128 height 24
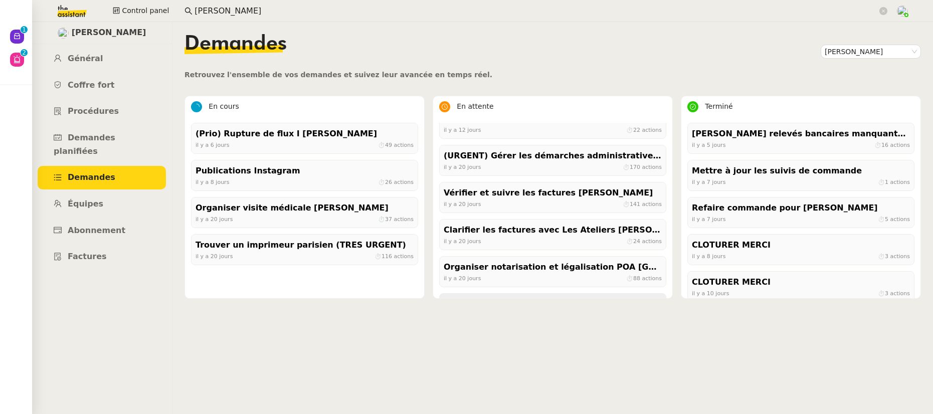
scroll to position [121, 0]
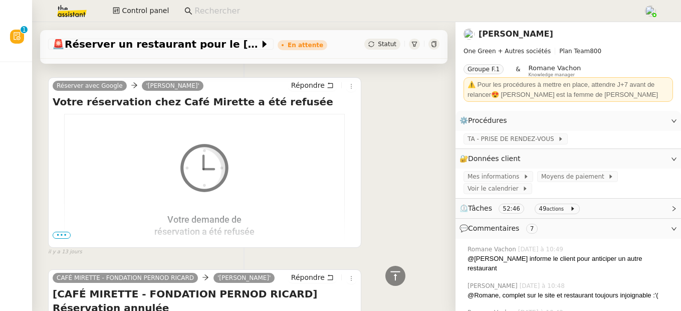
scroll to position [3921, 0]
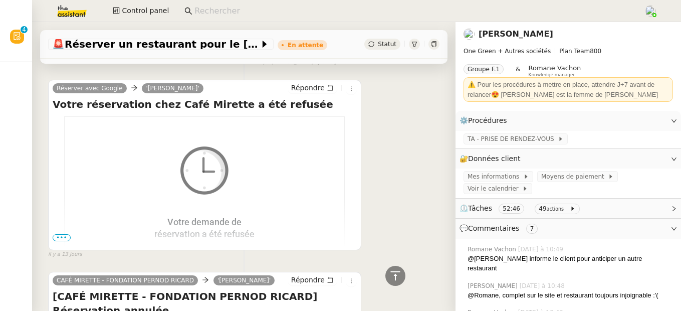
click at [65, 235] on span "•••" at bounding box center [62, 237] width 18 height 7
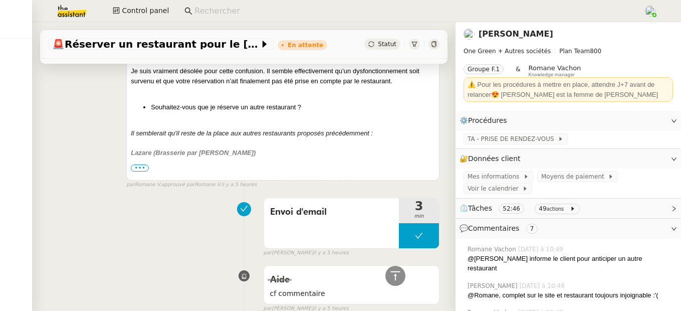
scroll to position [1284, 0]
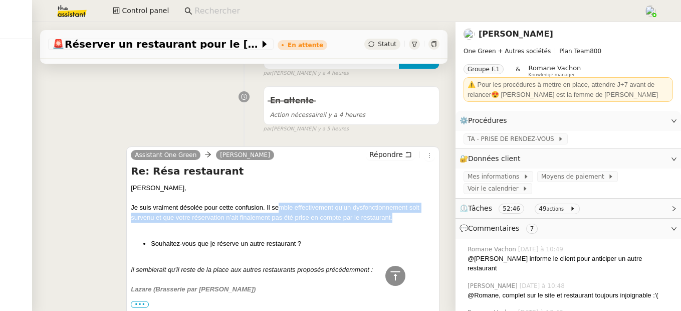
drag, startPoint x: 279, startPoint y: 207, endPoint x: 391, endPoint y: 221, distance: 113.2
click at [391, 221] on div "Je suis vraiment désolée pour cette confusion. Il semble effectivement qu’un dy…" at bounding box center [283, 213] width 304 height 20
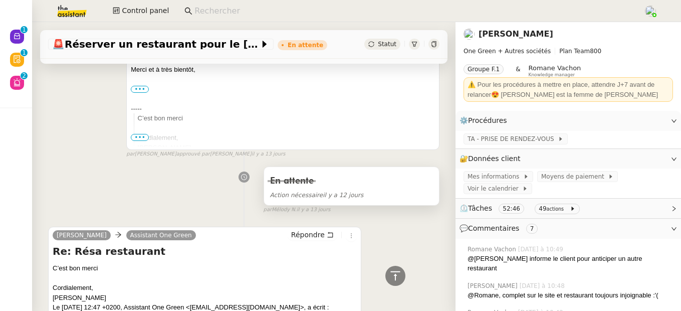
scroll to position [2244, 0]
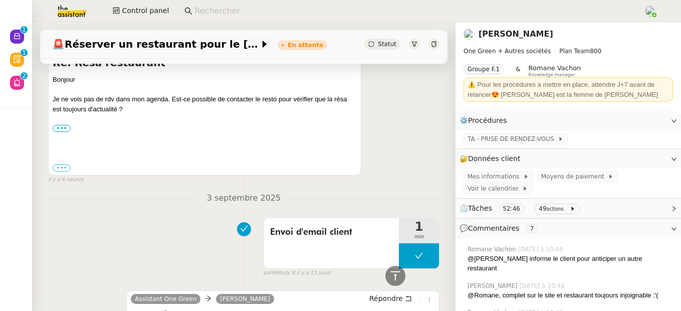
click at [262, 12] on input at bounding box center [414, 12] width 439 height 14
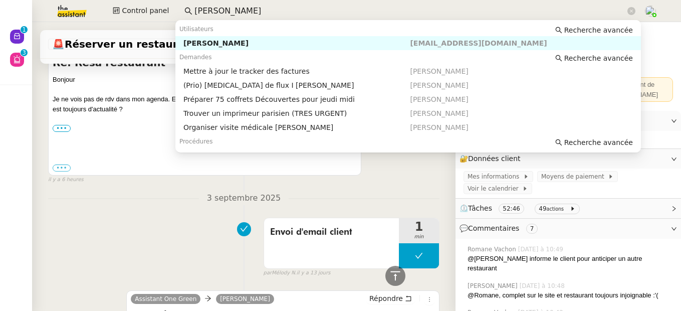
click at [256, 41] on div "Pierre Mergui" at bounding box center [297, 43] width 227 height 9
type input "pierre mergui"
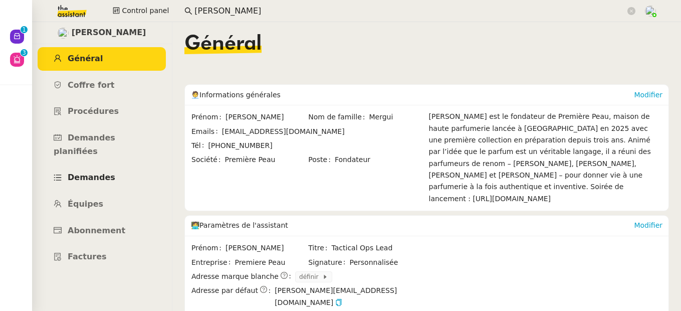
click at [94, 173] on span "Demandes" at bounding box center [92, 178] width 48 height 10
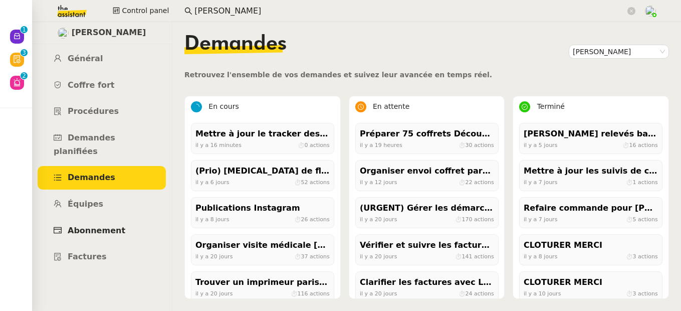
click at [98, 219] on link "Abonnement" at bounding box center [102, 231] width 128 height 24
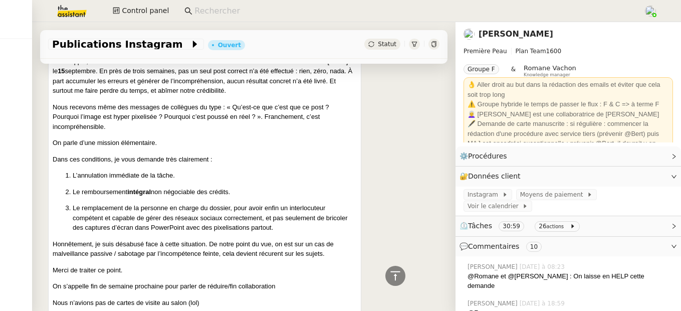
scroll to position [2358, 0]
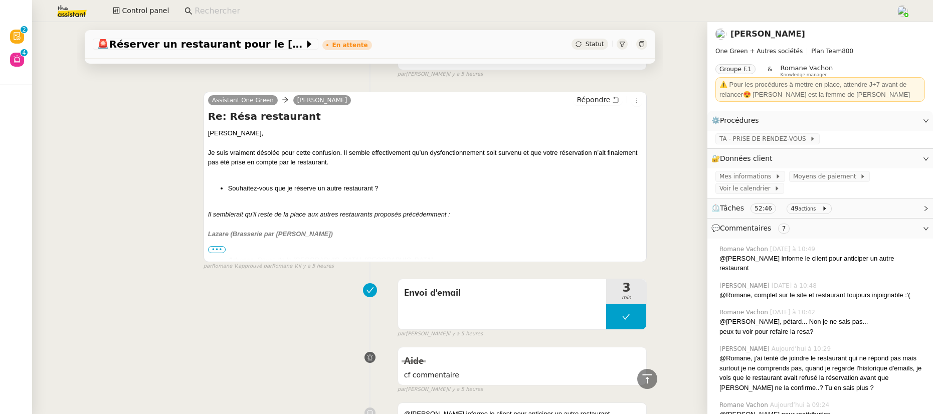
scroll to position [1331, 0]
